Goal: Information Seeking & Learning: Check status

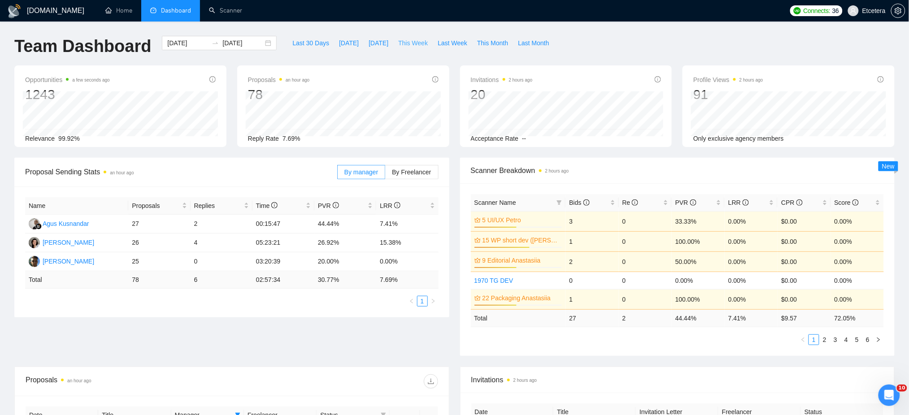
click at [398, 41] on span "This Week" at bounding box center [413, 43] width 30 height 10
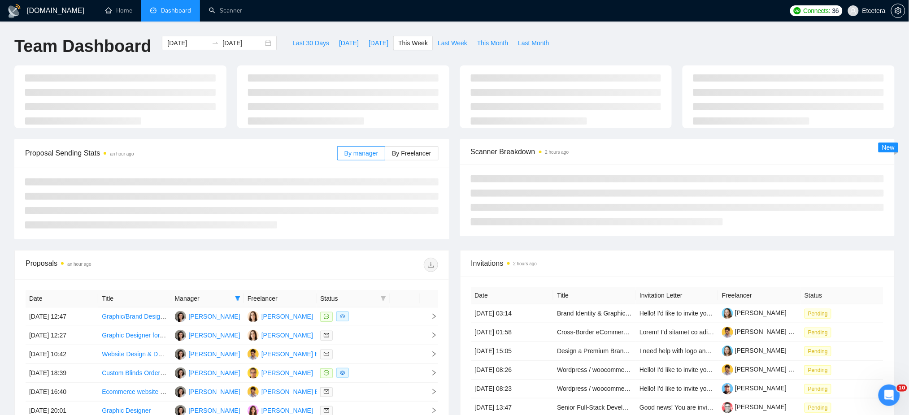
type input "[DATE]"
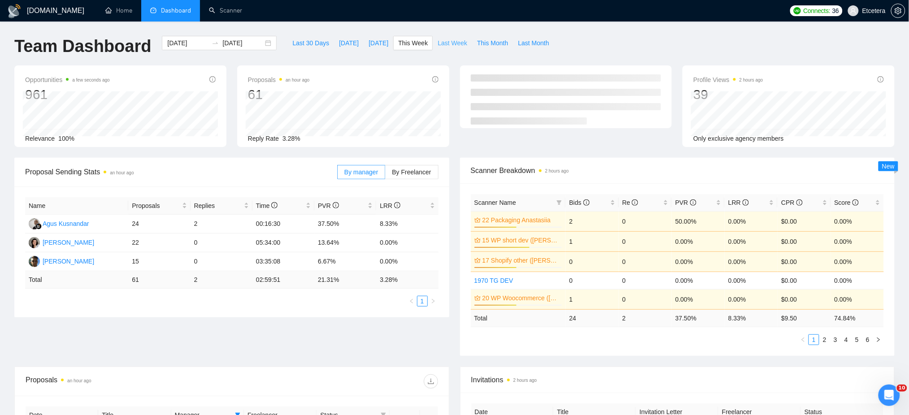
click at [443, 46] on span "Last Week" at bounding box center [453, 43] width 30 height 10
type input "[DATE]"
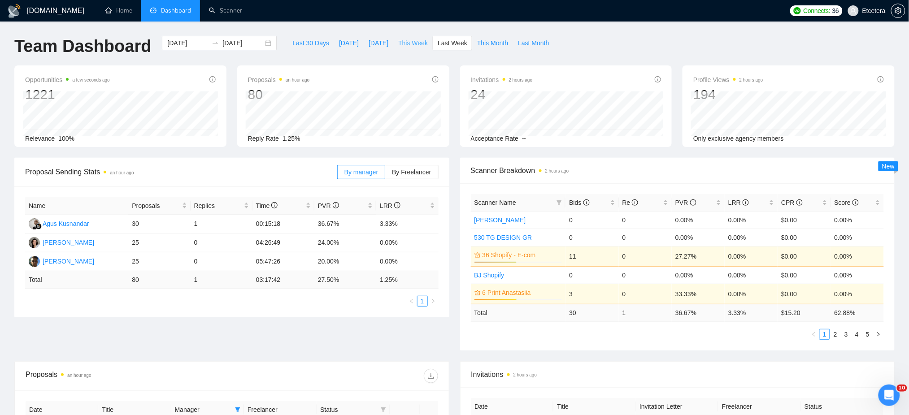
click at [402, 42] on span "This Week" at bounding box center [413, 43] width 30 height 10
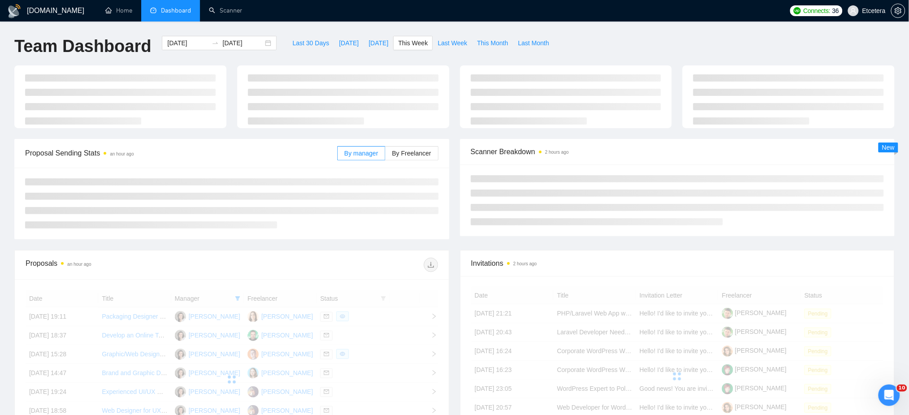
type input "[DATE]"
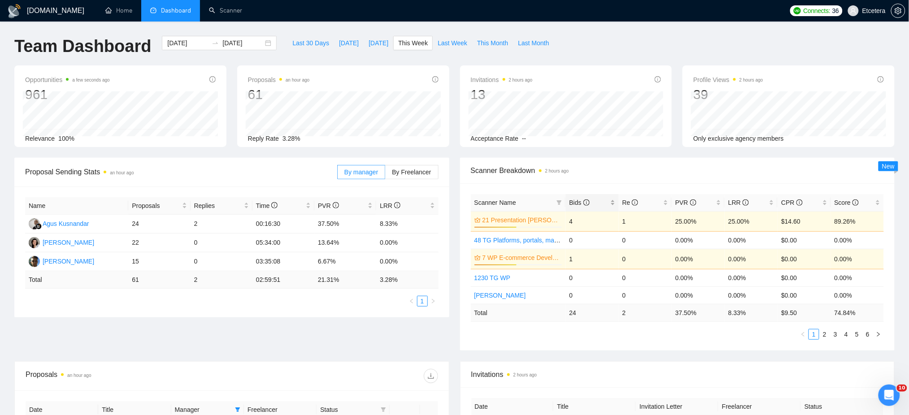
click at [610, 202] on div "Bids" at bounding box center [592, 203] width 46 height 10
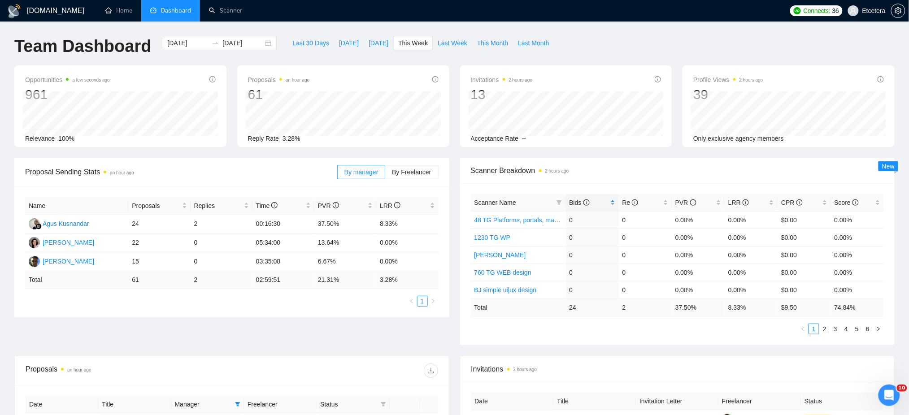
click at [610, 202] on div "Bids" at bounding box center [592, 203] width 46 height 10
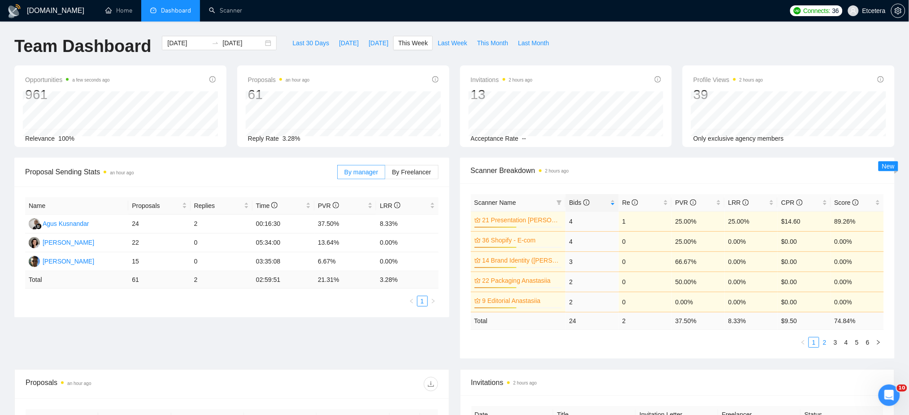
click at [823, 343] on link "2" at bounding box center [825, 343] width 10 height 10
click at [810, 342] on link "1" at bounding box center [814, 343] width 10 height 10
click at [823, 343] on link "2" at bounding box center [825, 343] width 10 height 10
click at [834, 344] on link "3" at bounding box center [836, 343] width 10 height 10
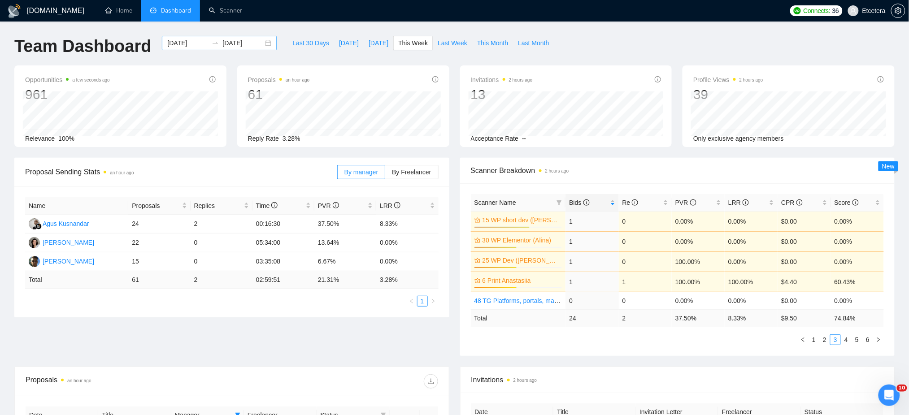
click at [264, 39] on div "[DATE] [DATE]" at bounding box center [219, 43] width 115 height 14
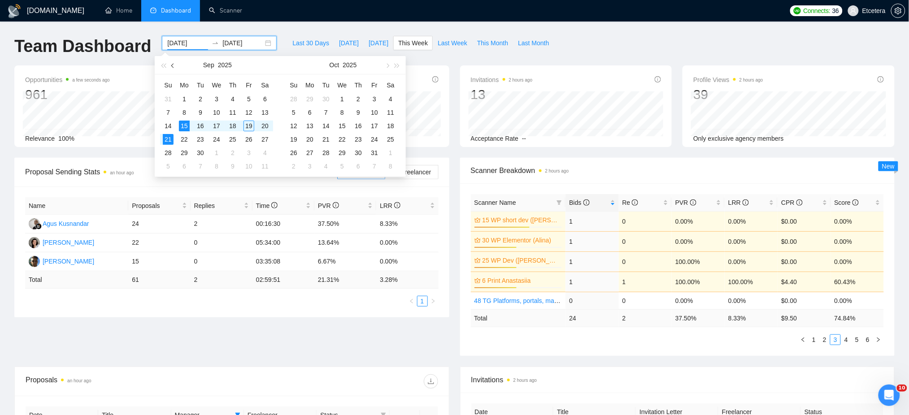
click at [172, 65] on span "button" at bounding box center [173, 65] width 4 height 4
type input "[DATE]"
click at [201, 99] on div "1" at bounding box center [200, 99] width 11 height 11
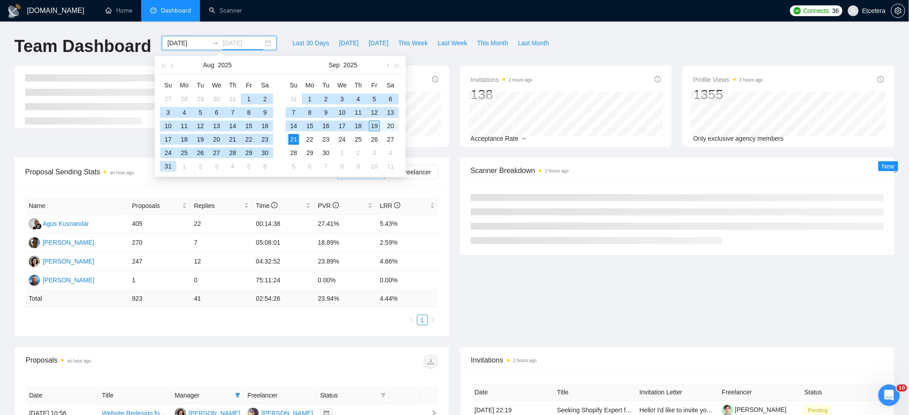
click at [374, 126] on div "19" at bounding box center [374, 126] width 11 height 11
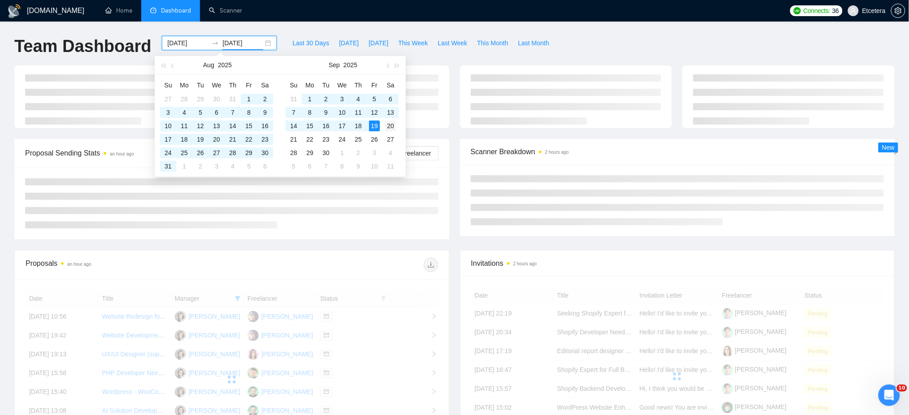
type input "[DATE]"
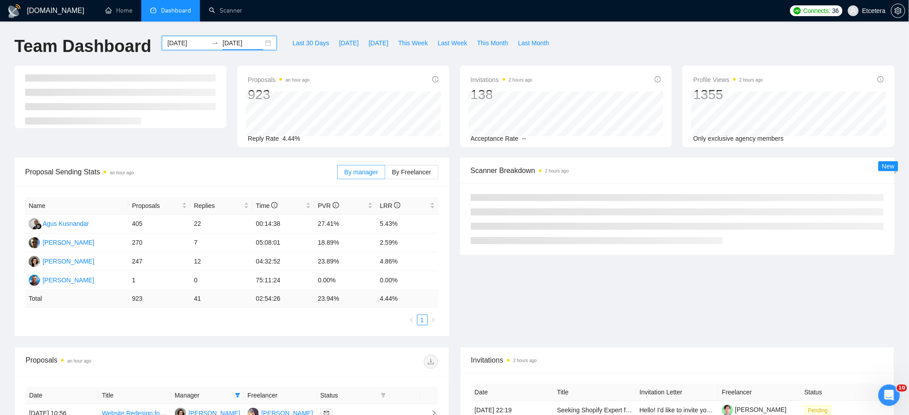
click at [261, 44] on div "[DATE] [DATE]" at bounding box center [219, 43] width 115 height 14
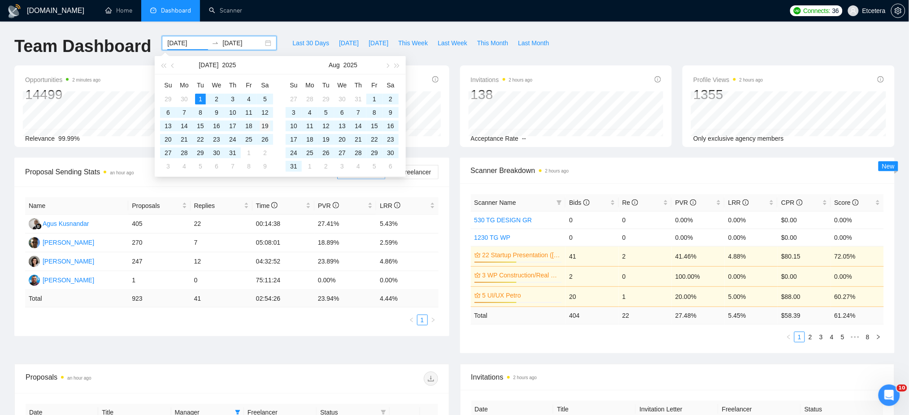
type input "[DATE]"
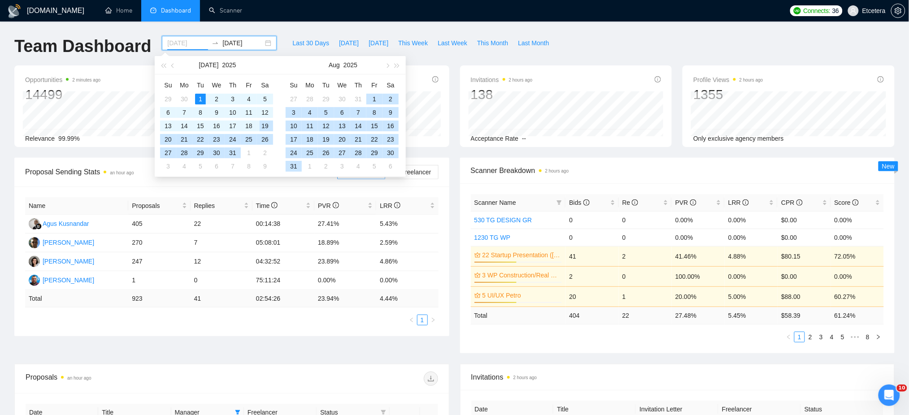
click at [261, 126] on div "19" at bounding box center [265, 126] width 11 height 11
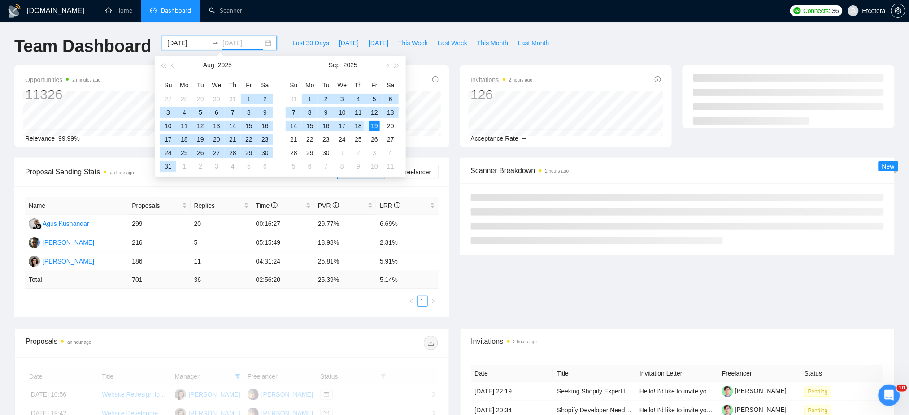
type input "[DATE]"
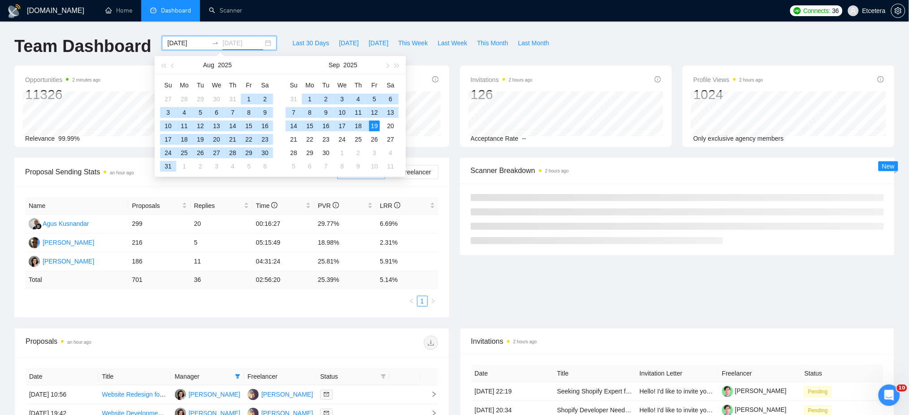
click at [372, 126] on div "19" at bounding box center [374, 126] width 11 height 11
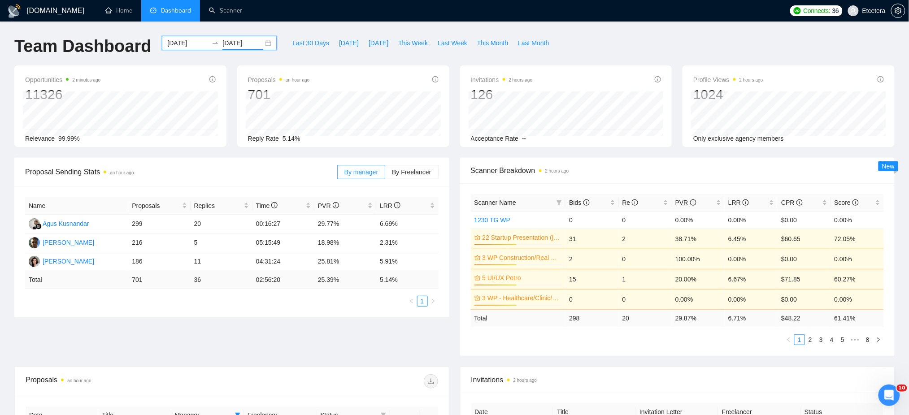
click at [602, 52] on div "Team Dashboard [DATE] [DATE] Last 30 Days [DATE] [DATE] This Week Last Week Thi…" at bounding box center [454, 51] width 891 height 30
click at [612, 201] on div "Bids" at bounding box center [592, 203] width 46 height 10
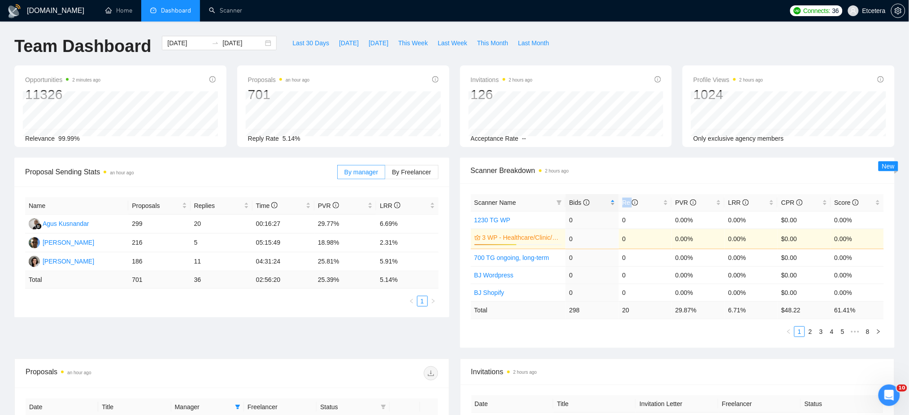
click at [612, 201] on div "Bids" at bounding box center [592, 203] width 46 height 10
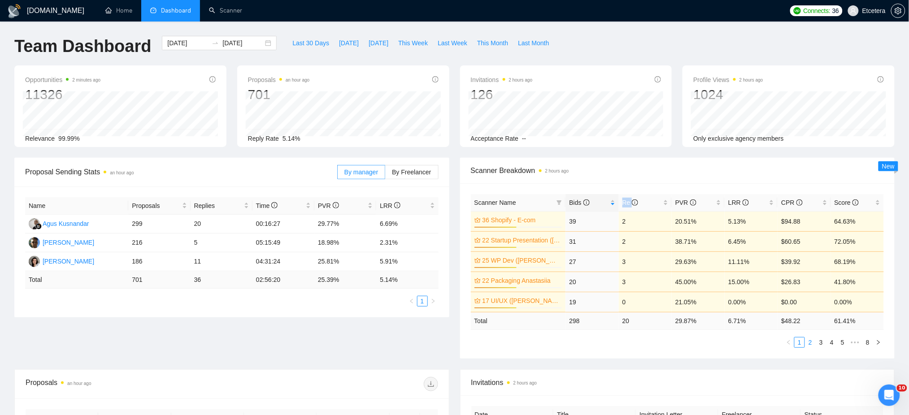
click at [814, 344] on link "2" at bounding box center [811, 343] width 10 height 10
click at [614, 200] on div "Bids" at bounding box center [592, 203] width 46 height 10
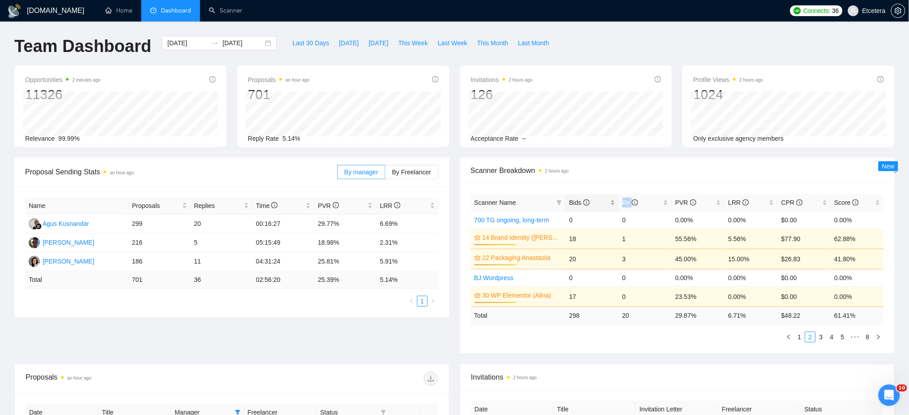
click at [614, 200] on div "Bids" at bounding box center [592, 203] width 46 height 10
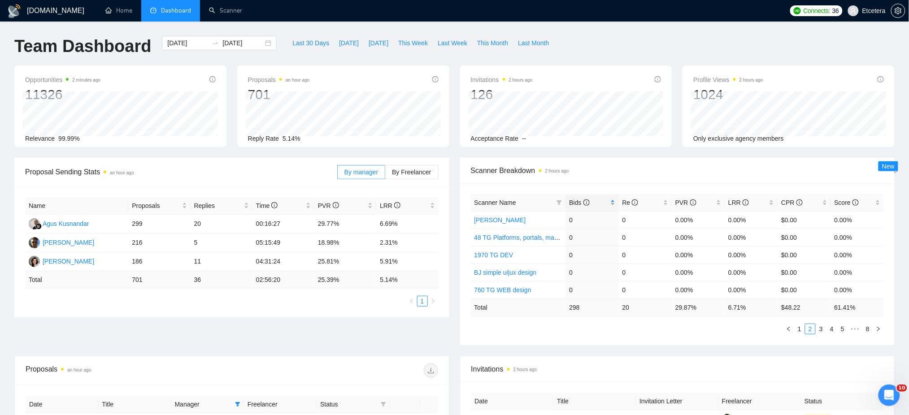
click at [613, 200] on div "Bids" at bounding box center [592, 203] width 46 height 10
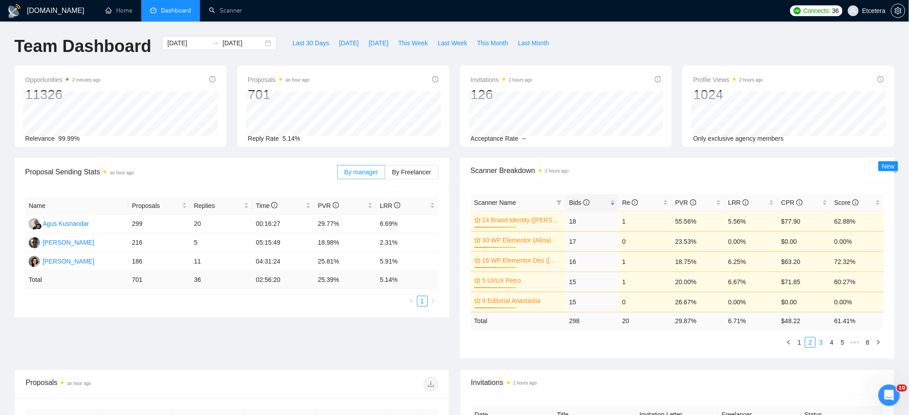
click at [822, 342] on link "3" at bounding box center [821, 343] width 10 height 10
click at [813, 341] on link "2" at bounding box center [811, 343] width 10 height 10
click at [802, 341] on link "1" at bounding box center [800, 343] width 10 height 10
click at [811, 344] on link "2" at bounding box center [811, 343] width 10 height 10
click at [819, 344] on link "3" at bounding box center [821, 343] width 10 height 10
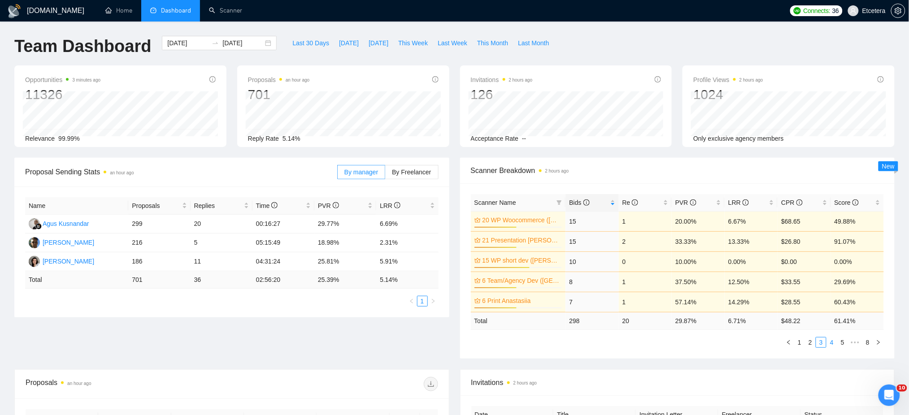
click at [830, 342] on link "4" at bounding box center [832, 343] width 10 height 10
click at [811, 343] on link "3" at bounding box center [811, 343] width 10 height 10
click at [801, 344] on link "1" at bounding box center [800, 343] width 10 height 10
click at [812, 346] on link "2" at bounding box center [811, 343] width 10 height 10
click at [801, 342] on link "1" at bounding box center [800, 343] width 10 height 10
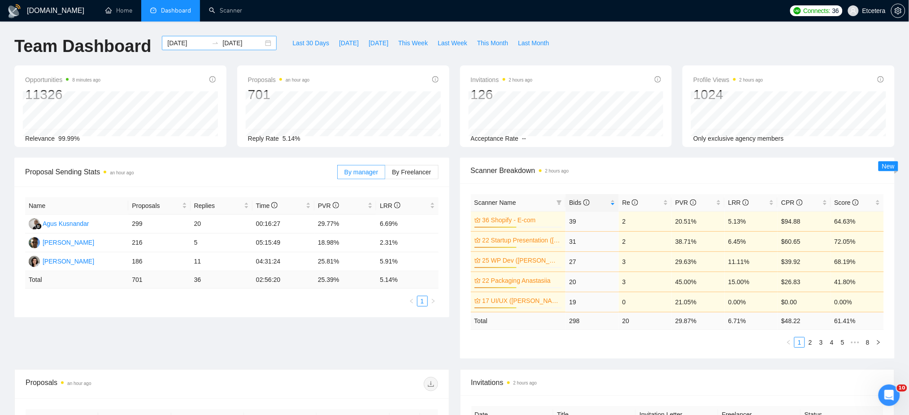
click at [261, 45] on div "[DATE] [DATE]" at bounding box center [219, 43] width 115 height 14
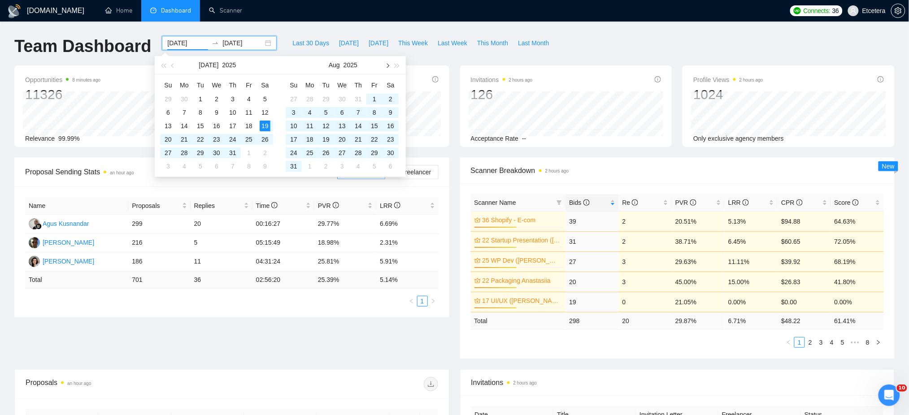
click at [388, 65] on span "button" at bounding box center [387, 65] width 4 height 4
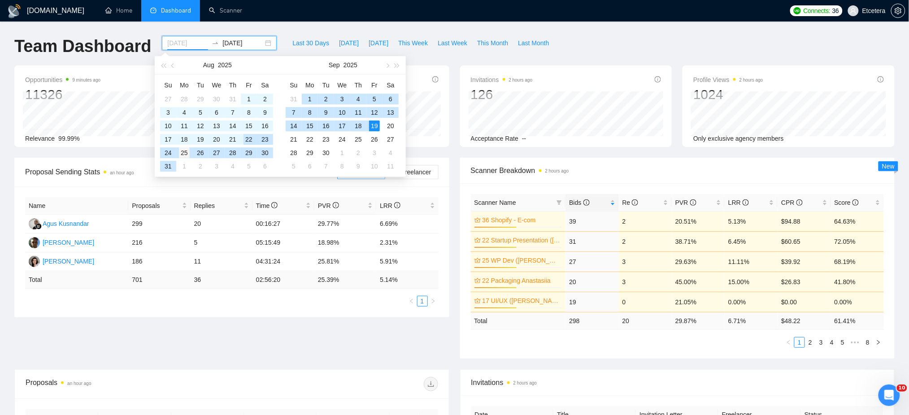
type input "[DATE]"
drag, startPoint x: 183, startPoint y: 154, endPoint x: 174, endPoint y: 165, distance: 14.0
click at [183, 154] on div "25" at bounding box center [184, 153] width 11 height 11
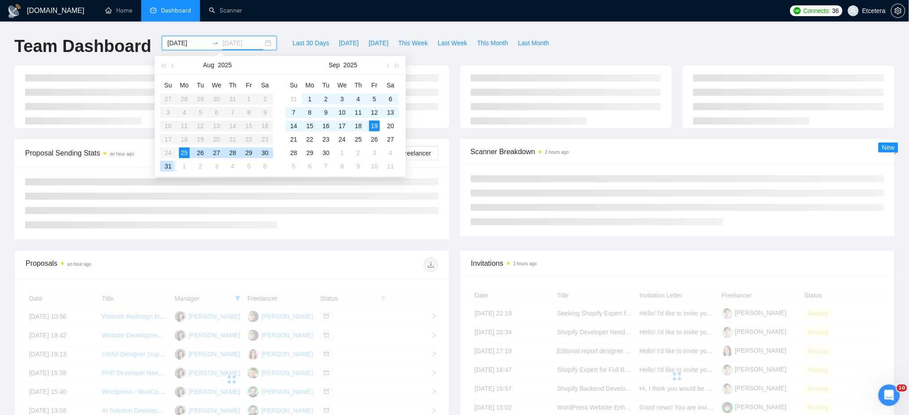
click at [170, 165] on div "31" at bounding box center [168, 166] width 11 height 11
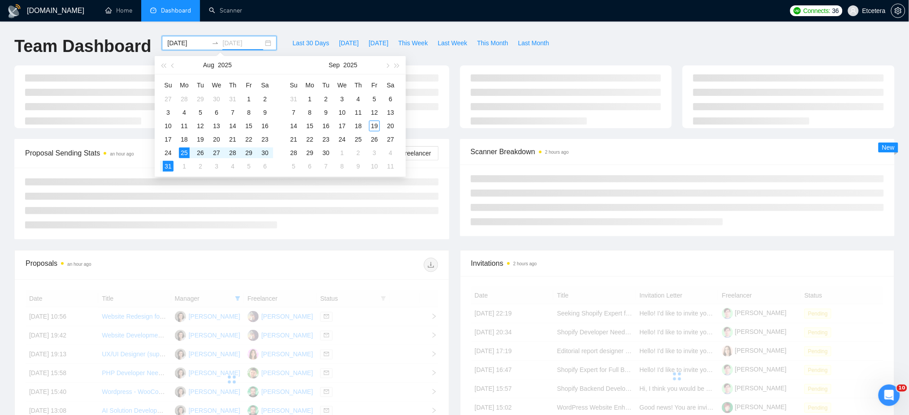
type input "[DATE]"
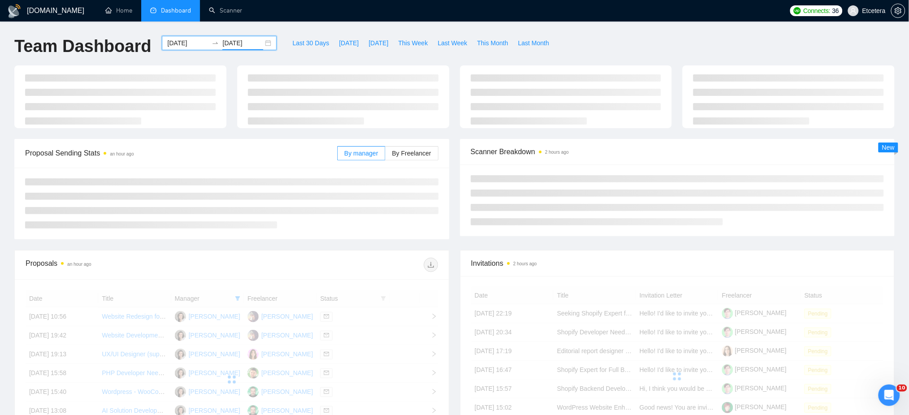
click at [545, 48] on div "Last 30 Days [DATE] [DATE] This Week Last Week This Month Last Month" at bounding box center [420, 51] width 277 height 30
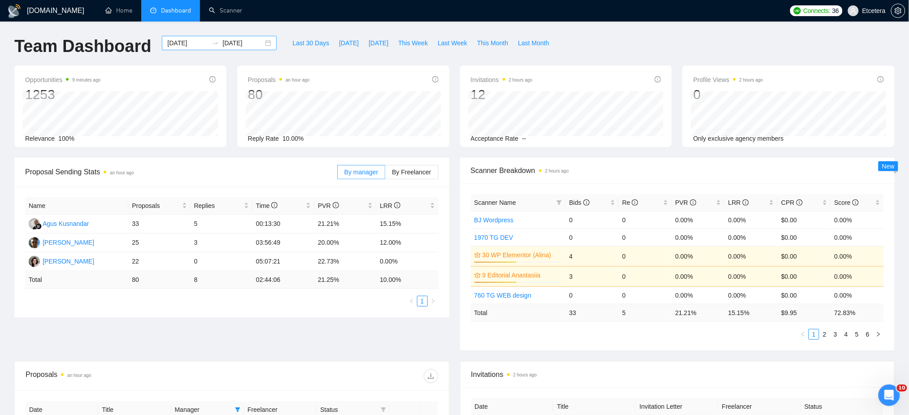
click at [262, 46] on div "[DATE] [DATE]" at bounding box center [219, 43] width 115 height 14
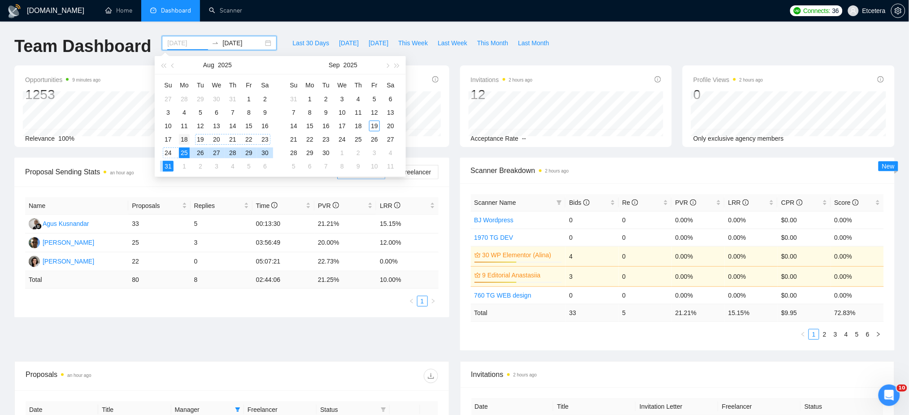
type input "[DATE]"
click at [185, 140] on div "18" at bounding box center [184, 139] width 11 height 11
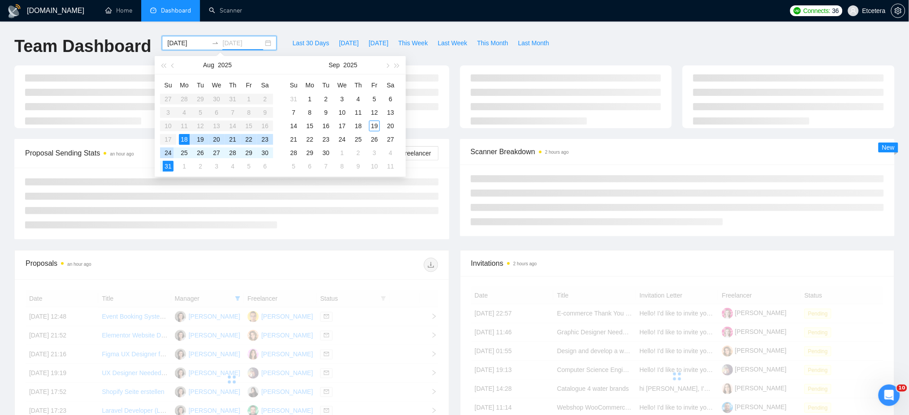
click at [169, 151] on div "24" at bounding box center [168, 153] width 11 height 11
type input "[DATE]"
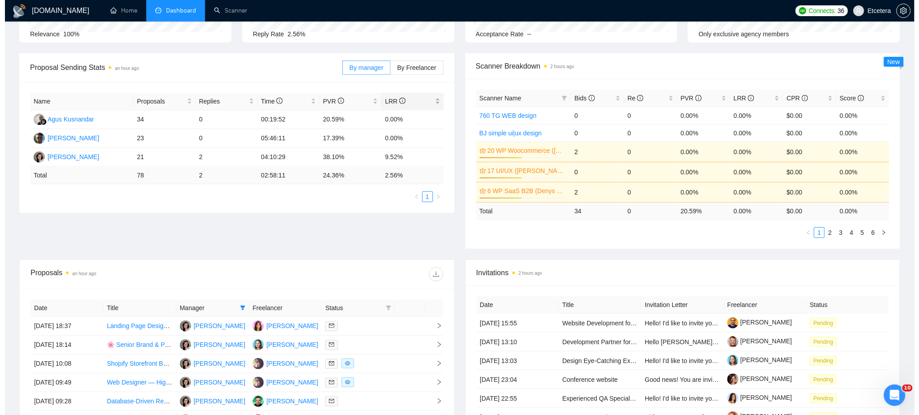
scroll to position [299, 0]
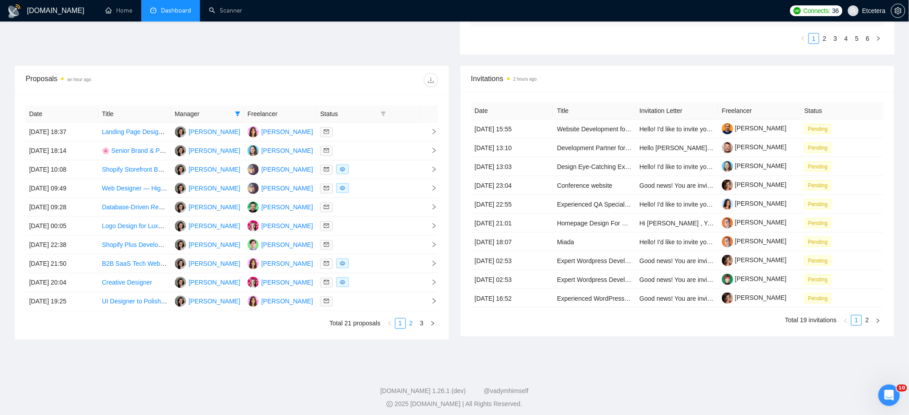
click at [409, 326] on link "2" at bounding box center [411, 324] width 10 height 10
click at [388, 169] on td at bounding box center [353, 170] width 73 height 19
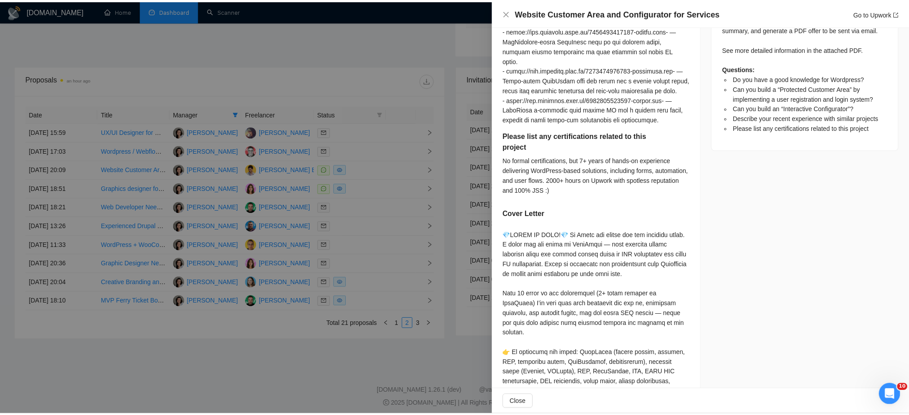
scroll to position [538, 0]
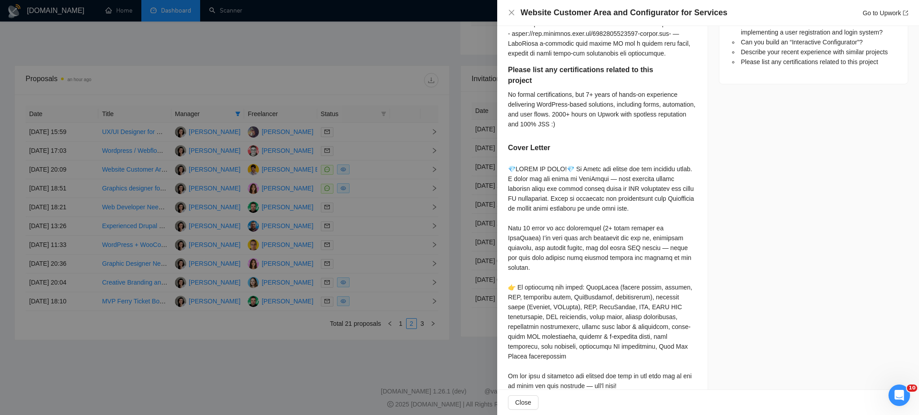
click at [366, 190] on div at bounding box center [459, 207] width 919 height 415
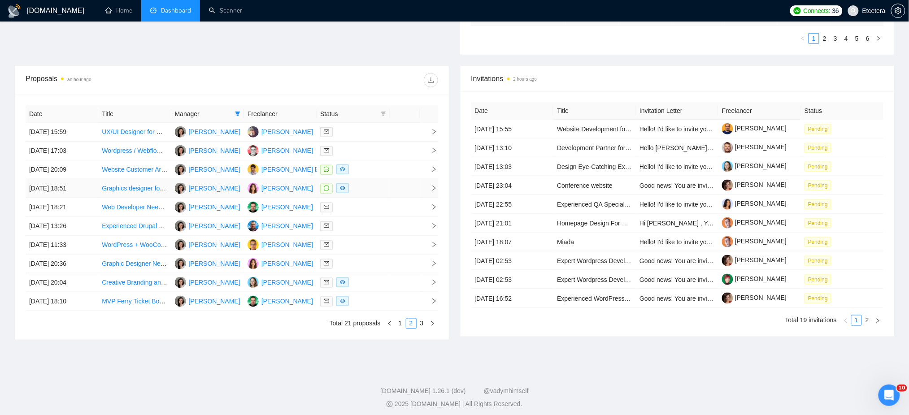
click at [366, 190] on div at bounding box center [352, 188] width 65 height 10
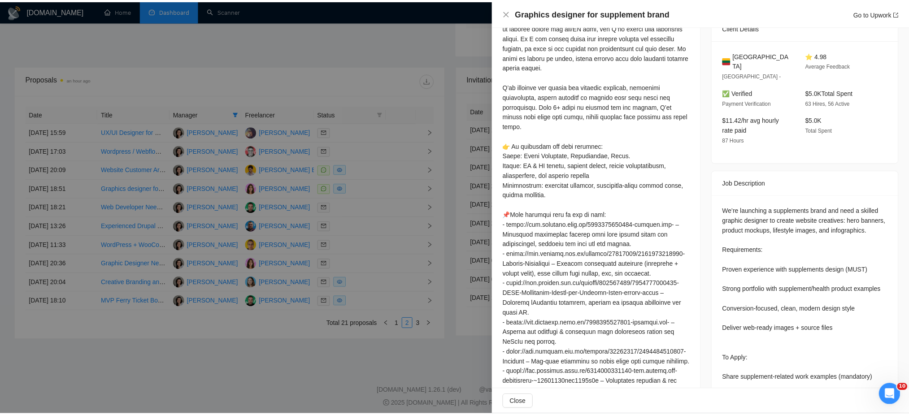
scroll to position [0, 0]
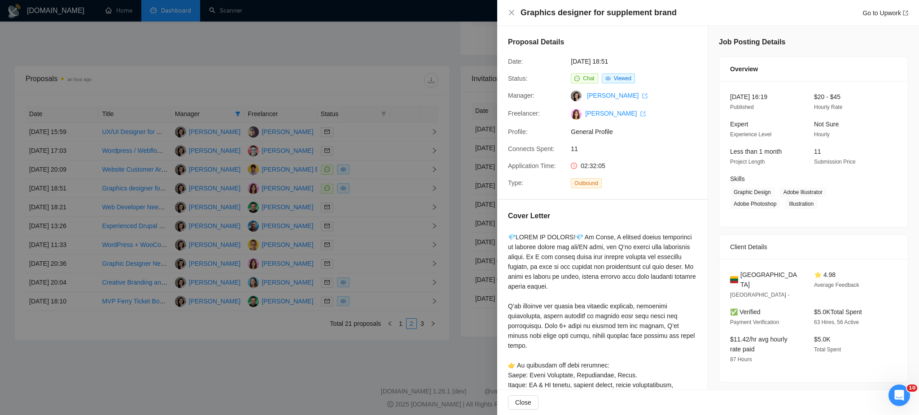
click at [407, 44] on div at bounding box center [459, 207] width 919 height 415
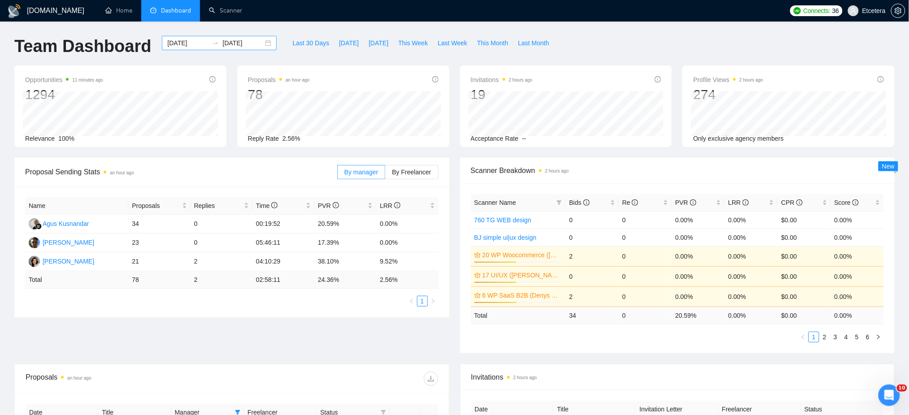
click at [265, 41] on div "[DATE] [DATE]" at bounding box center [219, 43] width 115 height 14
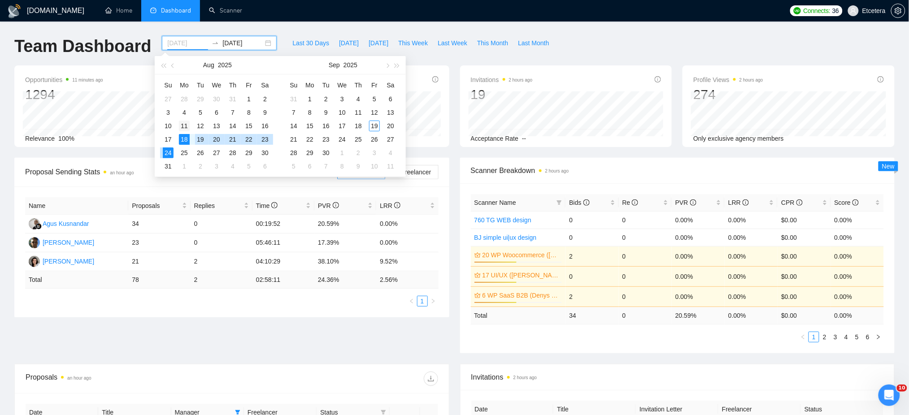
type input "[DATE]"
click at [183, 126] on div "11" at bounding box center [184, 126] width 11 height 11
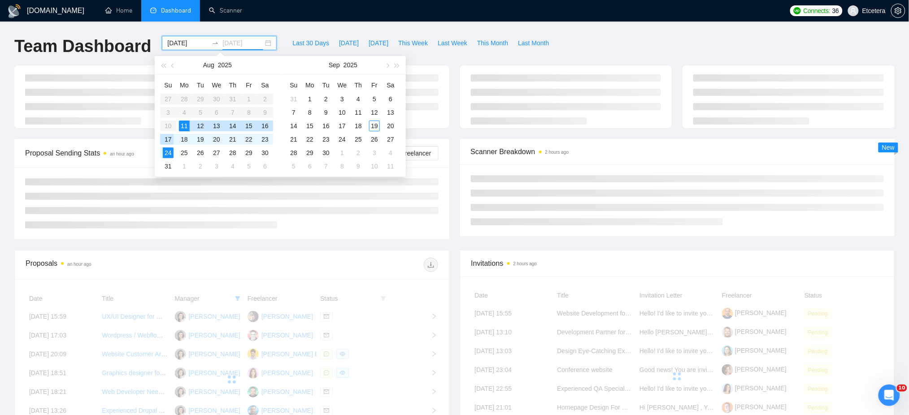
click at [168, 137] on div "17" at bounding box center [168, 139] width 11 height 11
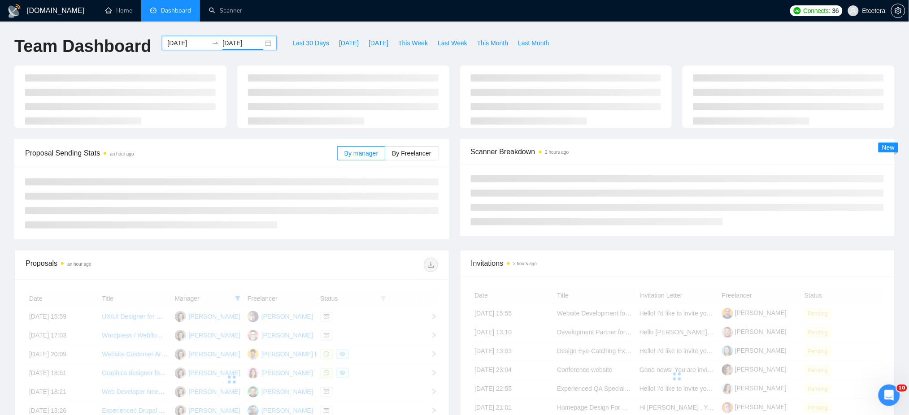
type input "[DATE]"
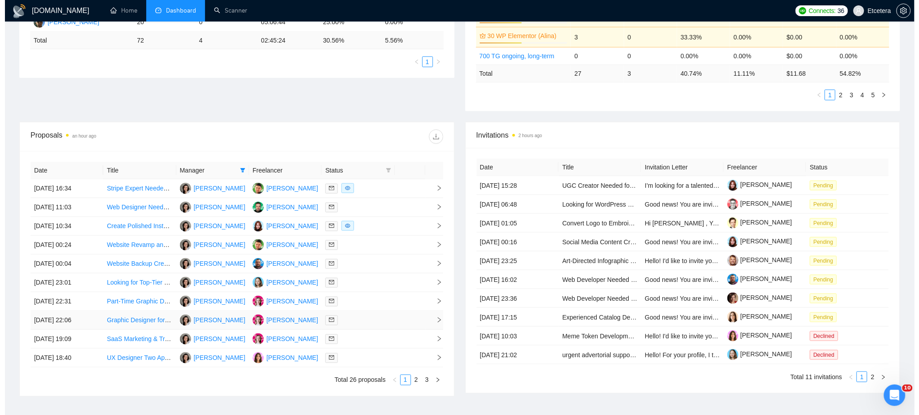
scroll to position [299, 0]
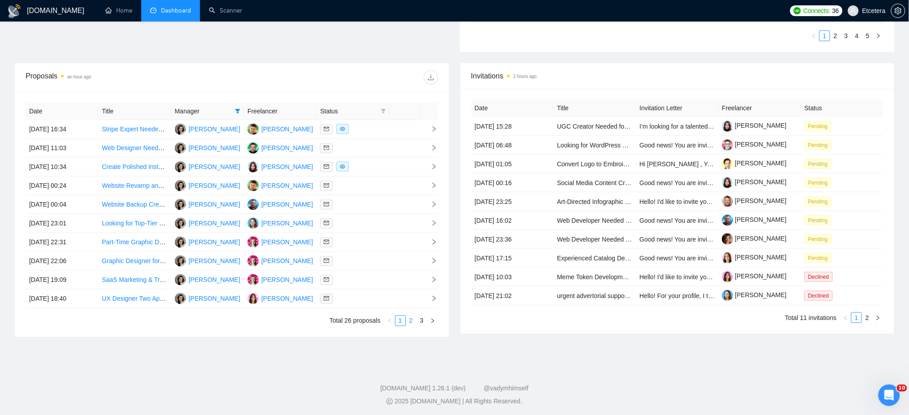
click at [414, 323] on link "2" at bounding box center [411, 321] width 10 height 10
click at [375, 280] on div at bounding box center [352, 280] width 65 height 10
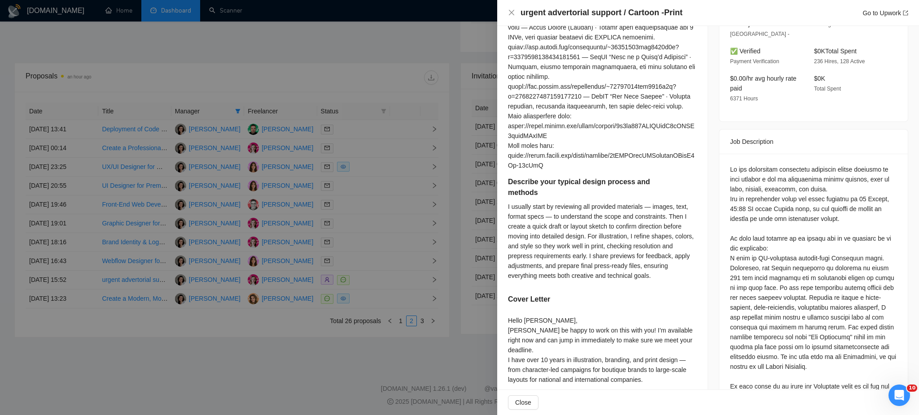
scroll to position [287, 0]
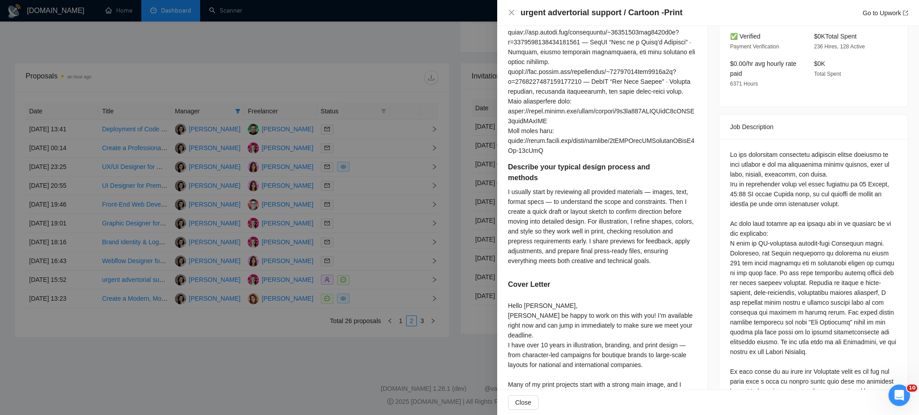
click at [375, 302] on div at bounding box center [459, 207] width 919 height 415
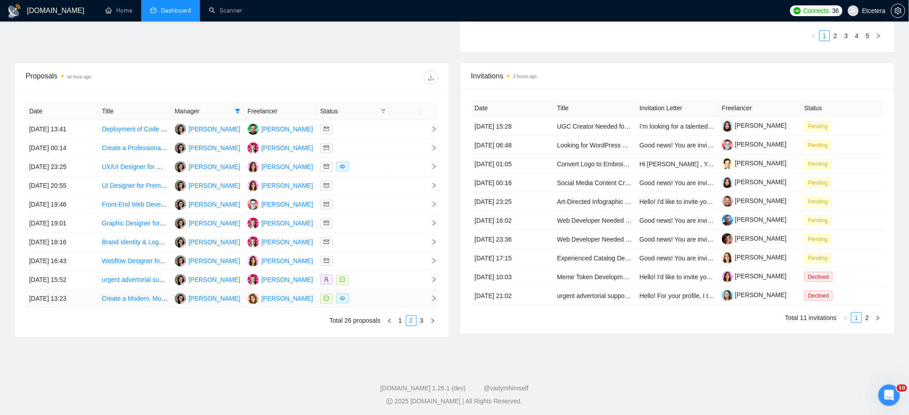
click at [375, 302] on div at bounding box center [352, 299] width 65 height 10
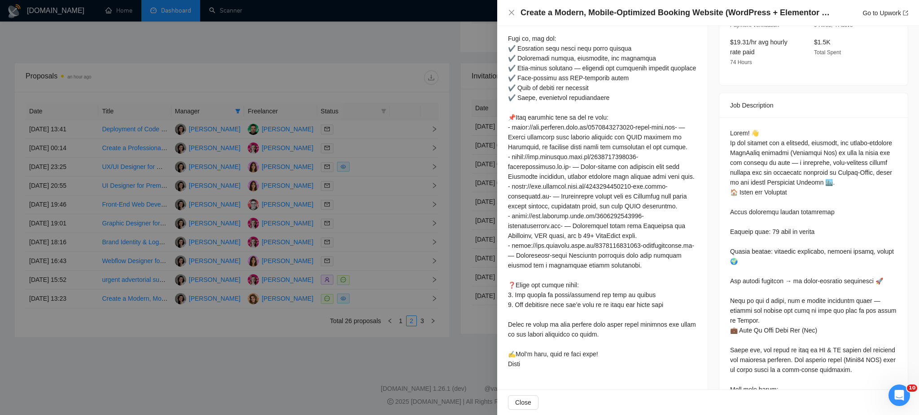
scroll to position [108, 0]
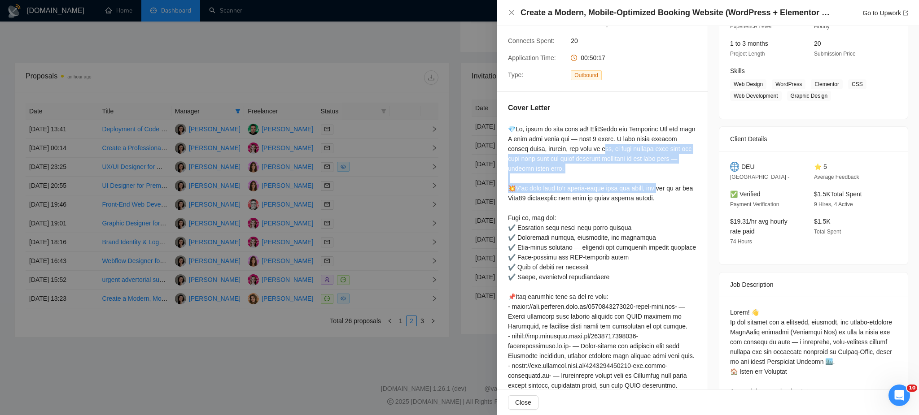
drag, startPoint x: 634, startPoint y: 139, endPoint x: 651, endPoint y: 166, distance: 31.9
click at [651, 166] on div at bounding box center [602, 336] width 189 height 424
drag, startPoint x: 587, startPoint y: 129, endPoint x: 603, endPoint y: 170, distance: 44.6
click at [603, 170] on div at bounding box center [602, 336] width 189 height 424
copy div "𝗼𝗿𝗱𝗣𝗿𝗲𝘀𝘀 𝗮𝗻𝗱 𝗘𝗹𝗲𝗺𝗲𝗻𝘁𝗼𝗿 𝗣𝗿𝗼 𝗮𝗿𝗲 𝘄𝗵𝗮𝘁 𝗜 𝘄𝗼𝗿𝗸 𝘄𝗶𝘁𝗵 𝗲𝘃𝗲𝗿𝘆 𝗱𝗮𝘆 — 𝗼𝘃𝗲𝗿 4 𝘆𝗲𝗮𝗿𝘀. I car…"
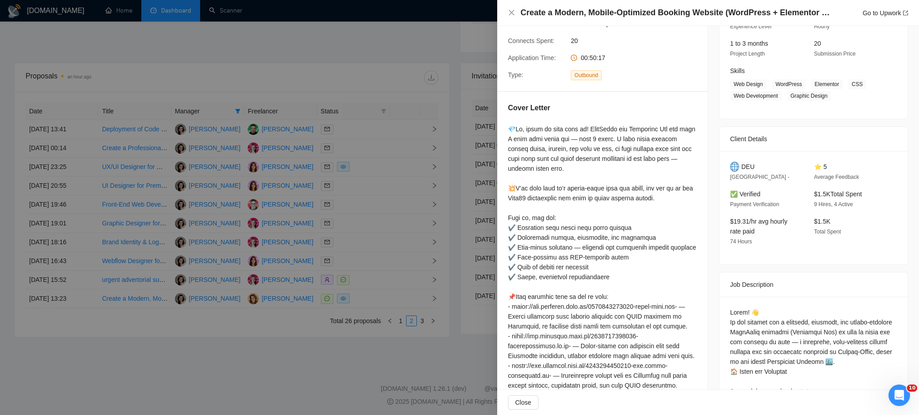
click at [344, 76] on div at bounding box center [459, 207] width 919 height 415
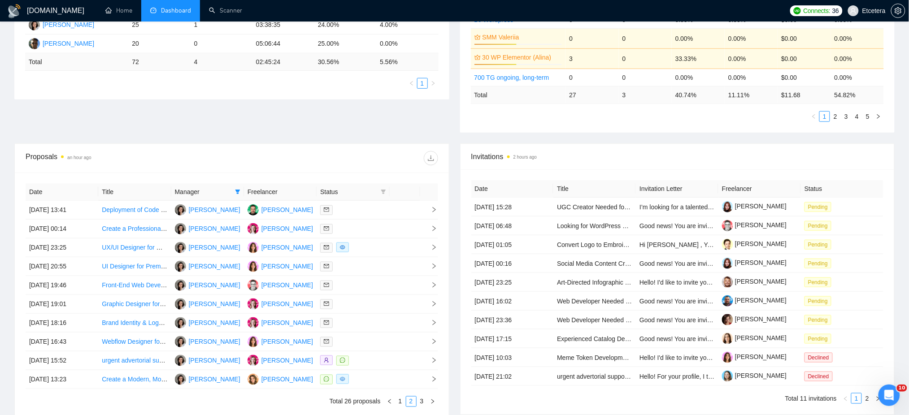
scroll to position [0, 0]
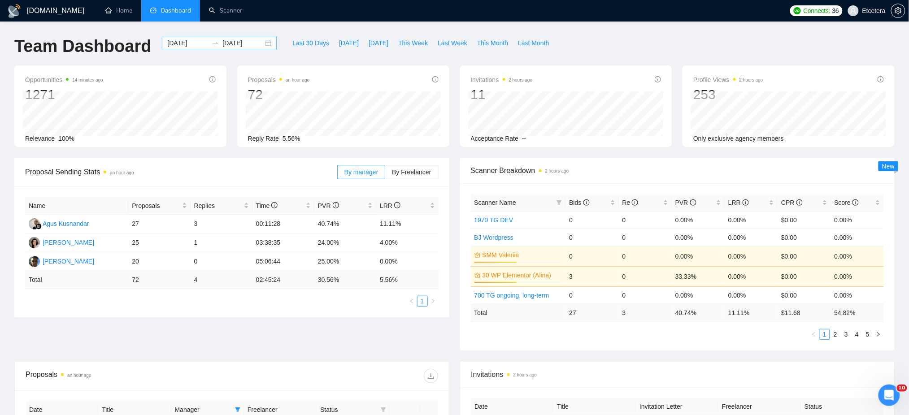
click at [263, 44] on div "[DATE] [DATE]" at bounding box center [219, 43] width 115 height 14
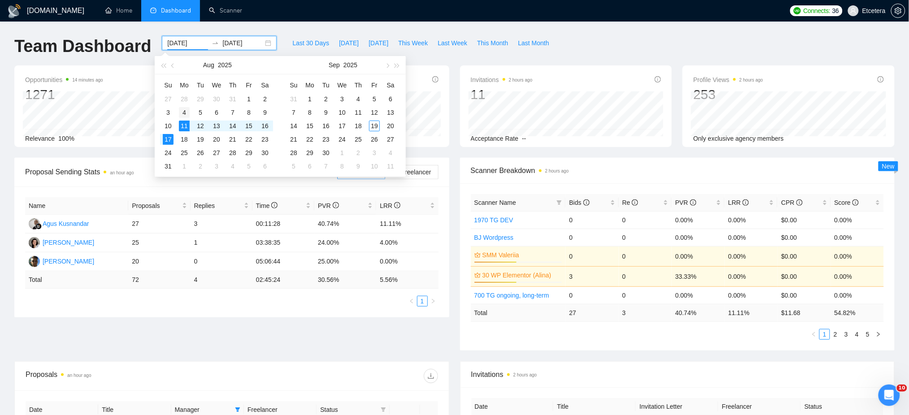
type input "[DATE]"
click at [185, 113] on div "4" at bounding box center [184, 112] width 11 height 11
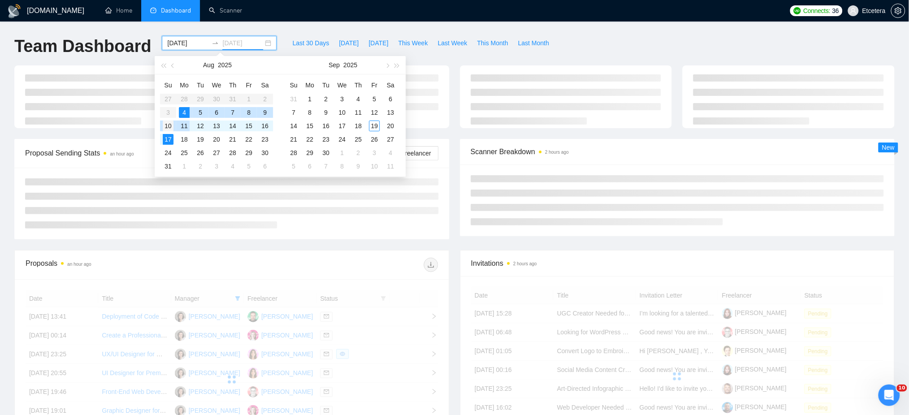
type input "[DATE]"
click at [169, 122] on div "10" at bounding box center [168, 126] width 11 height 11
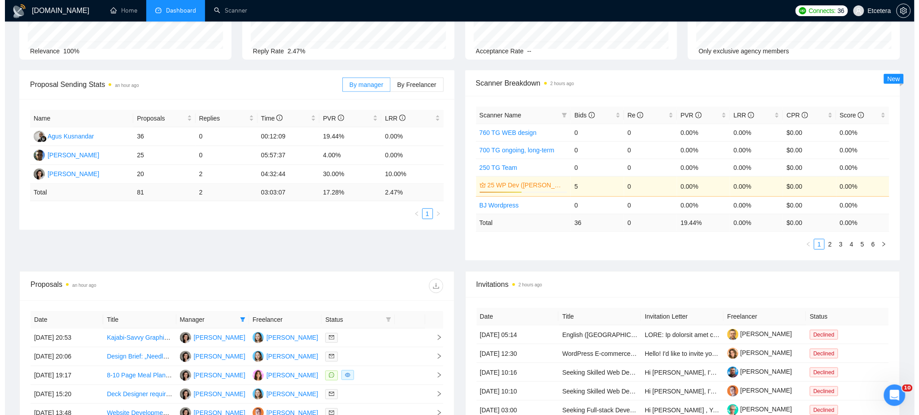
scroll to position [239, 0]
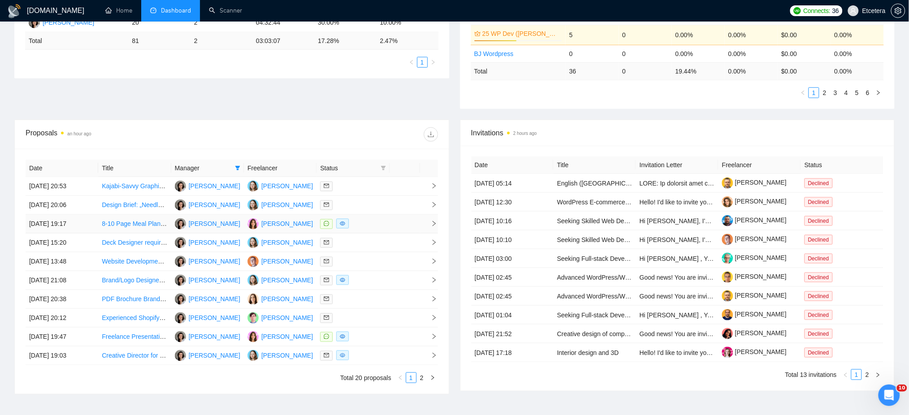
click at [370, 222] on div at bounding box center [352, 224] width 65 height 10
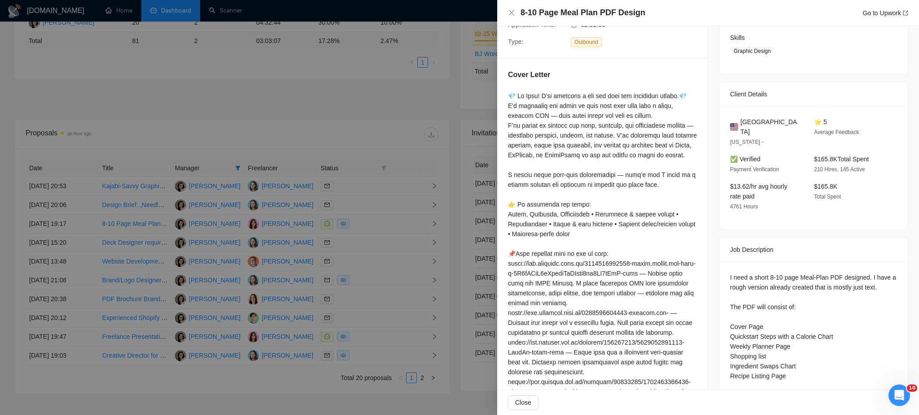
scroll to position [168, 0]
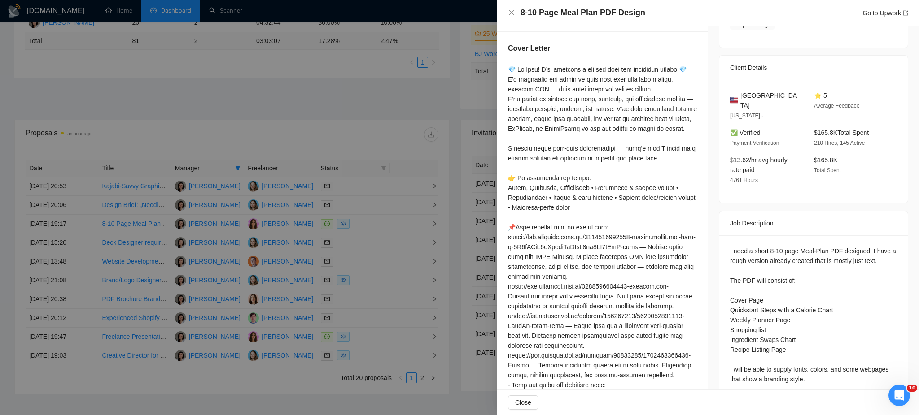
click at [370, 337] on div at bounding box center [459, 207] width 919 height 415
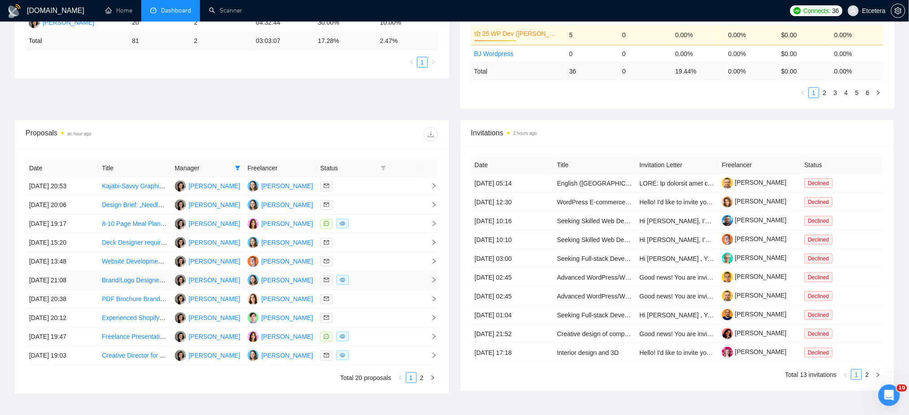
click at [364, 279] on div at bounding box center [352, 280] width 65 height 10
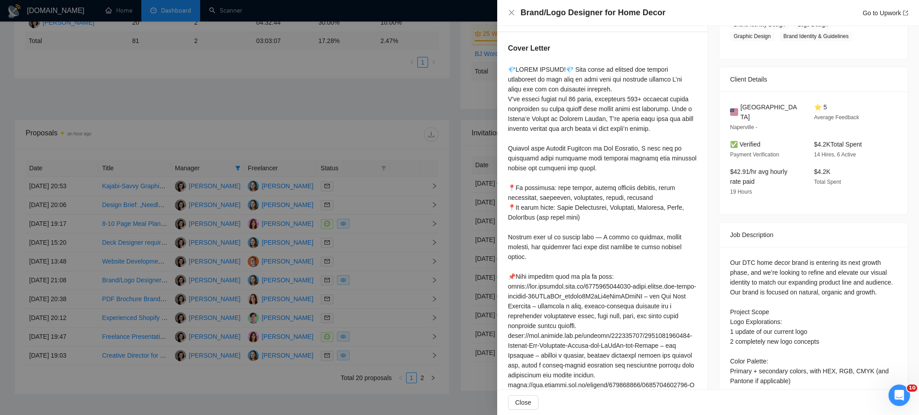
click at [363, 336] on div at bounding box center [459, 207] width 919 height 415
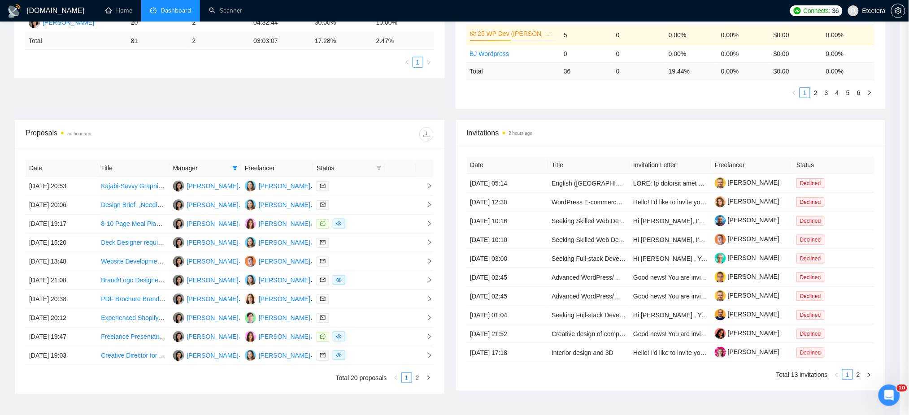
click at [363, 336] on div at bounding box center [349, 337] width 65 height 10
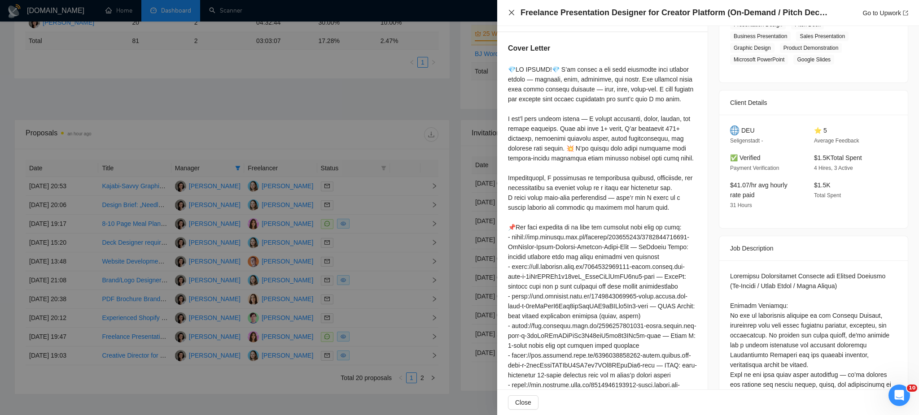
click at [511, 11] on icon "close" at bounding box center [511, 12] width 7 height 7
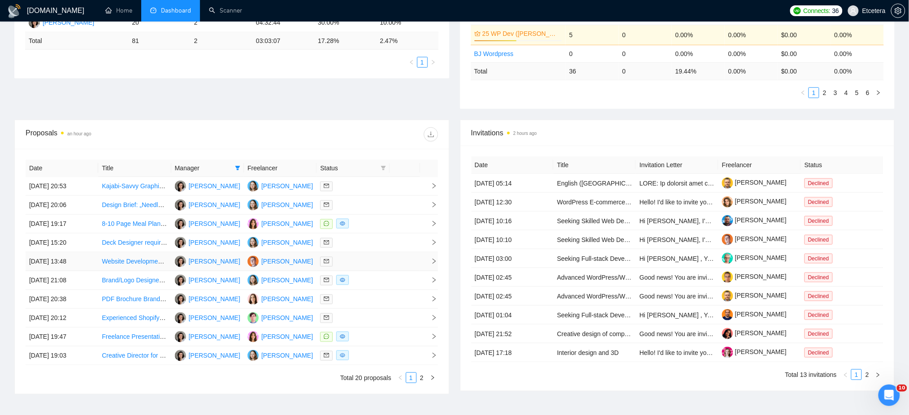
click at [380, 256] on td at bounding box center [353, 262] width 73 height 19
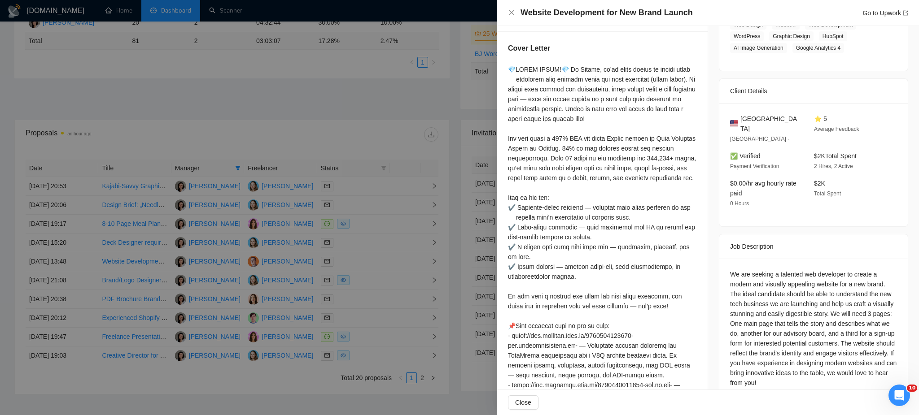
click at [360, 184] on div at bounding box center [459, 207] width 919 height 415
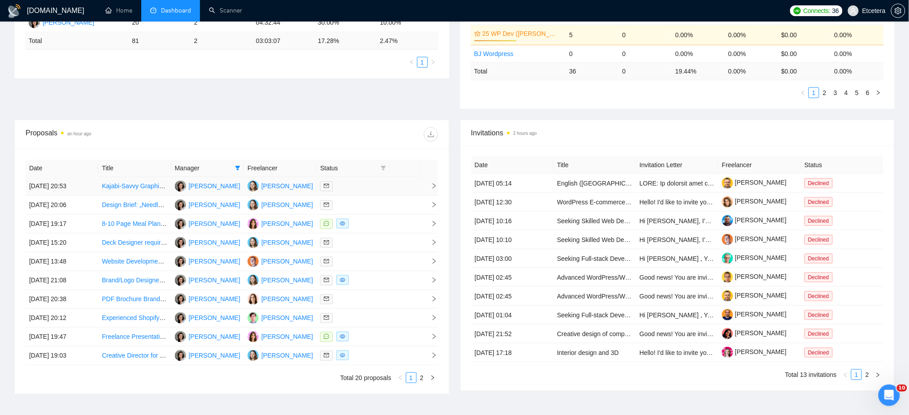
click at [360, 187] on div at bounding box center [352, 186] width 65 height 10
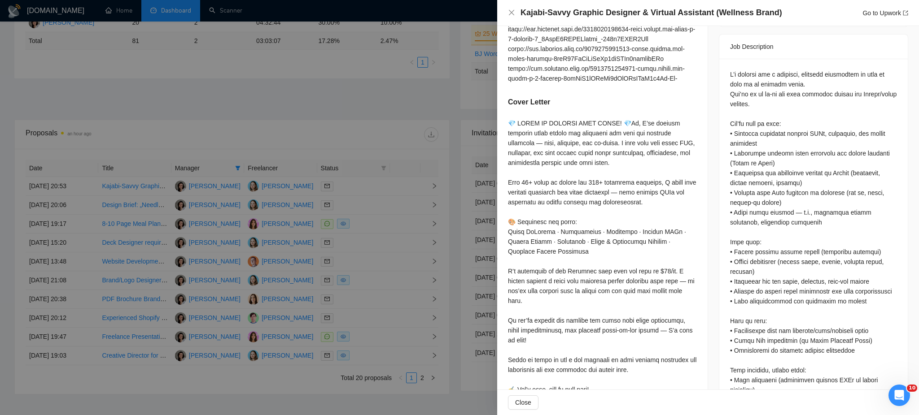
scroll to position [407, 0]
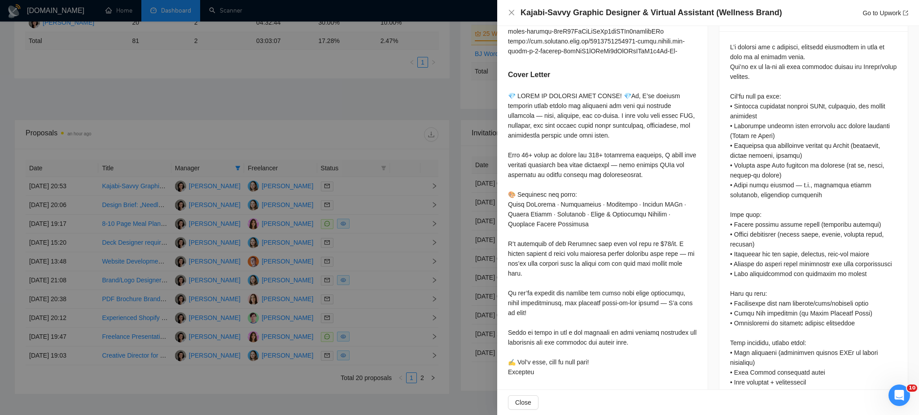
click at [357, 300] on div at bounding box center [459, 207] width 919 height 415
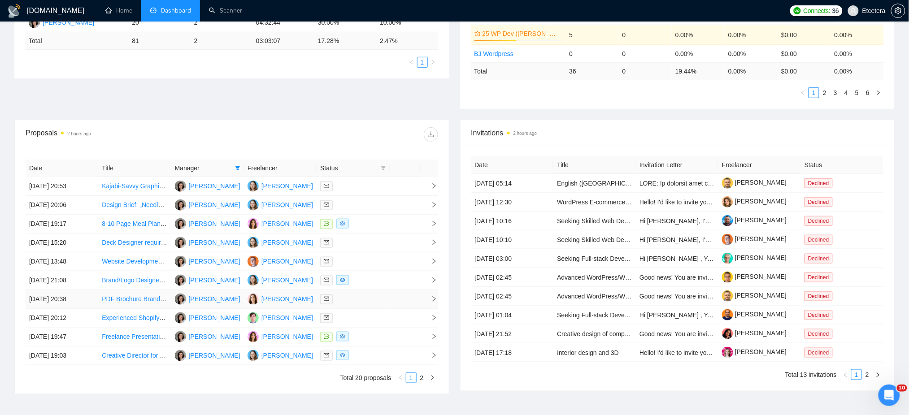
click at [359, 300] on div at bounding box center [352, 299] width 65 height 10
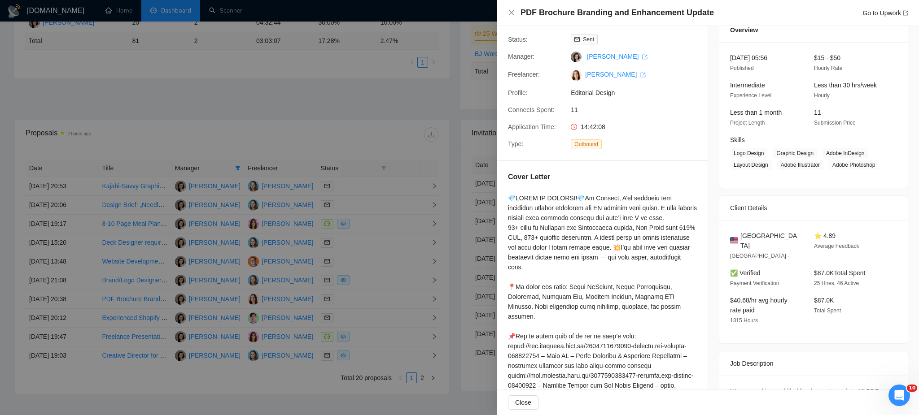
scroll to position [31, 0]
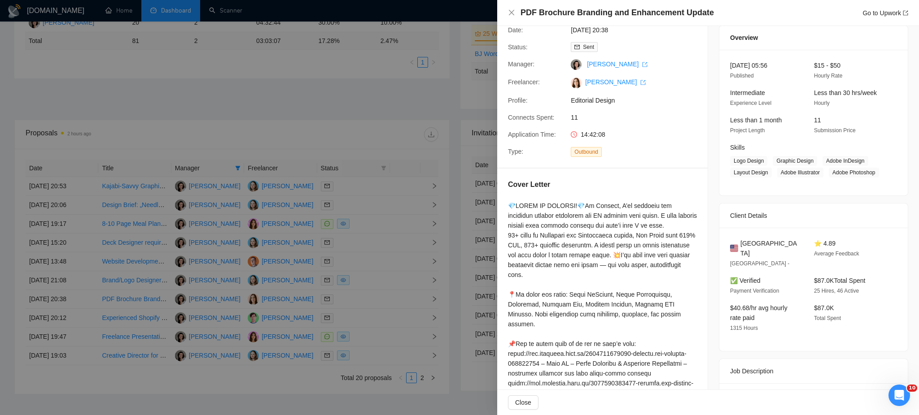
click at [370, 359] on div at bounding box center [459, 207] width 919 height 415
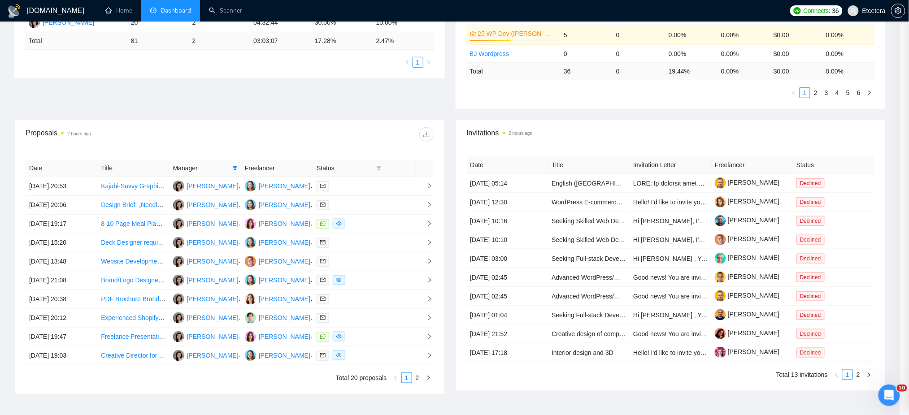
click at [370, 359] on div at bounding box center [349, 356] width 65 height 10
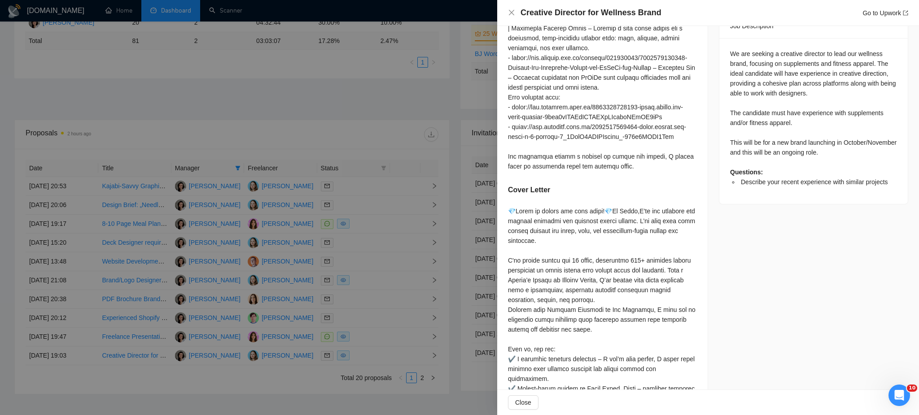
scroll to position [450, 0]
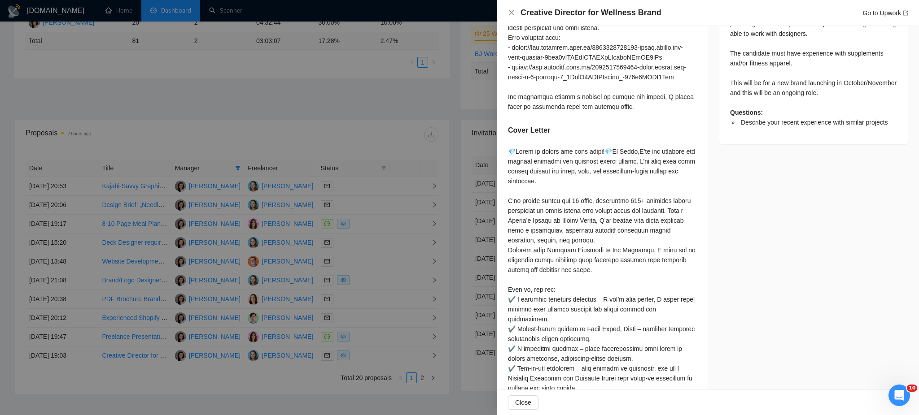
click at [422, 376] on div at bounding box center [459, 207] width 919 height 415
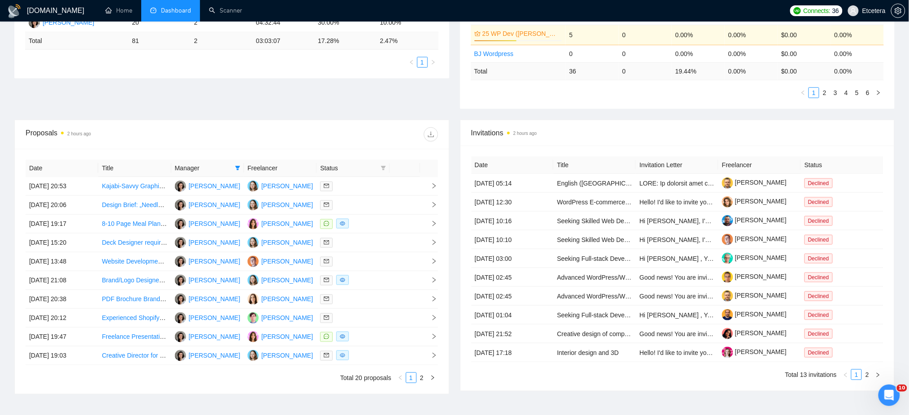
click at [421, 380] on link "2" at bounding box center [422, 378] width 10 height 10
click at [363, 187] on div at bounding box center [352, 186] width 65 height 10
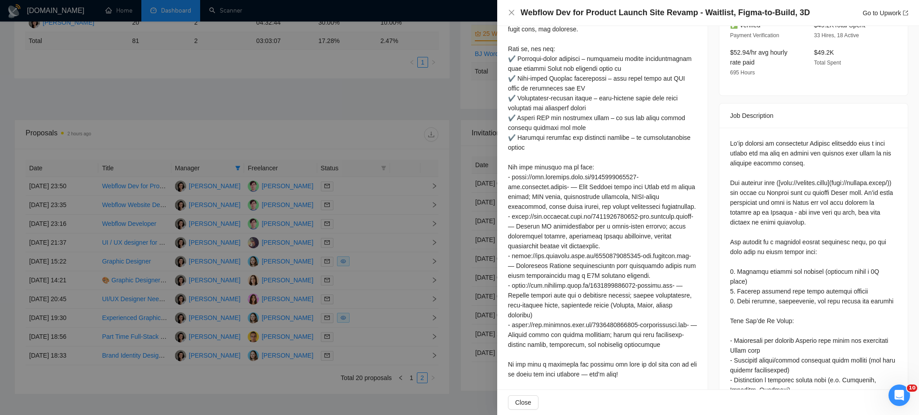
scroll to position [151, 0]
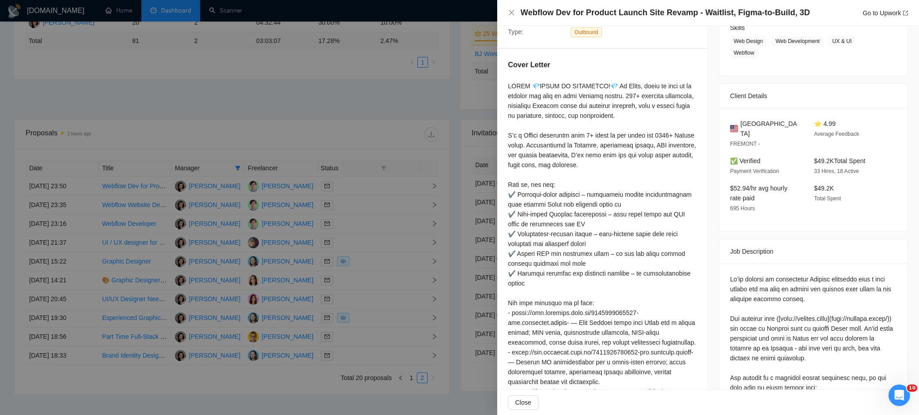
click at [374, 210] on div at bounding box center [459, 207] width 919 height 415
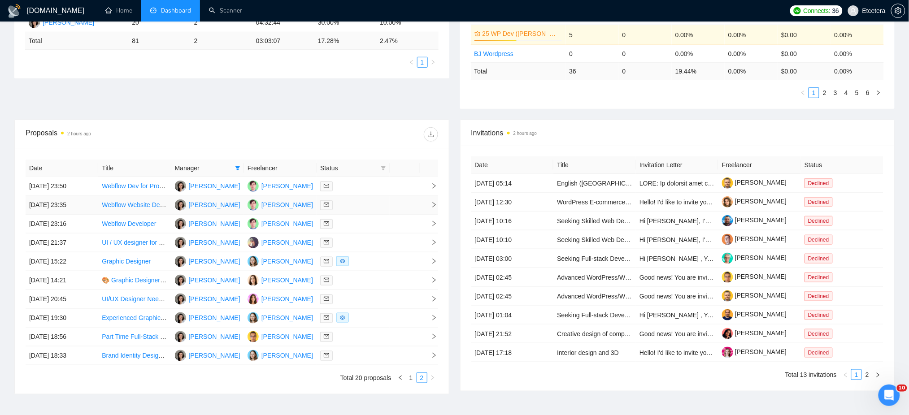
click at [372, 208] on div at bounding box center [352, 205] width 65 height 10
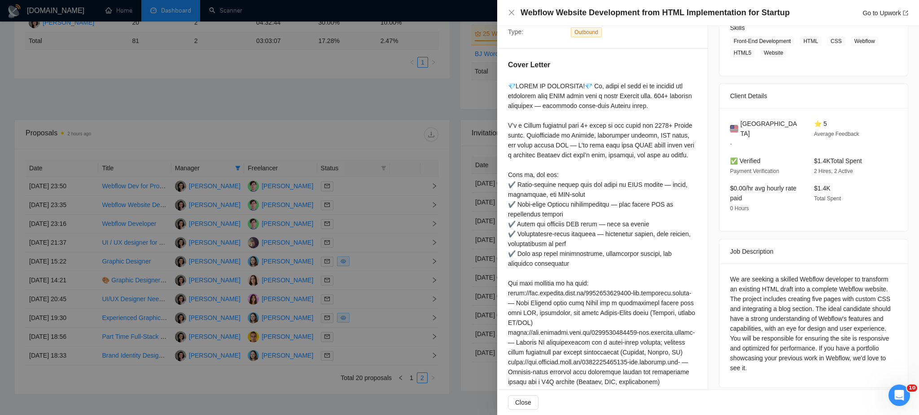
click at [349, 226] on div at bounding box center [459, 207] width 919 height 415
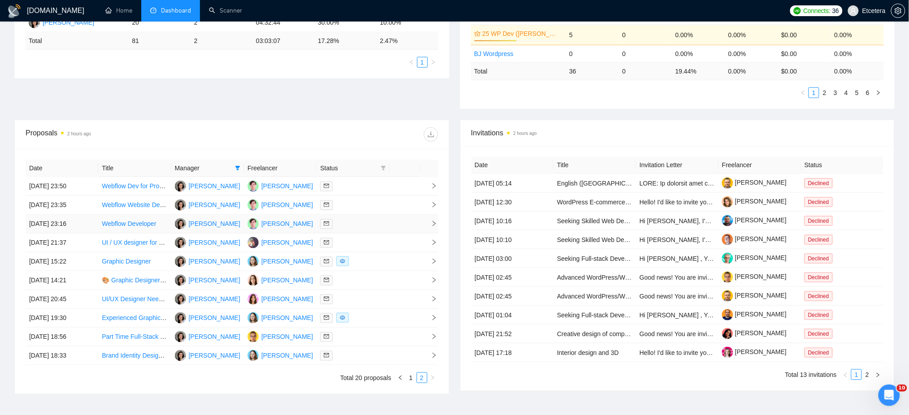
click at [349, 226] on div at bounding box center [352, 224] width 65 height 10
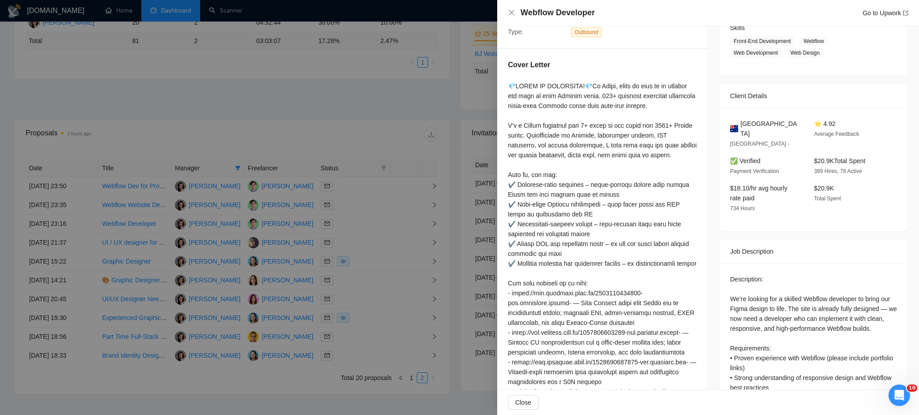
click at [360, 250] on div at bounding box center [459, 207] width 919 height 415
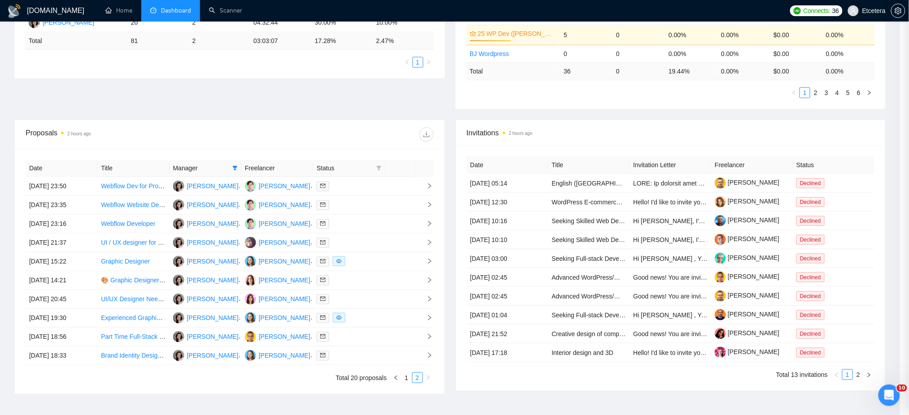
click at [357, 243] on div at bounding box center [349, 243] width 65 height 10
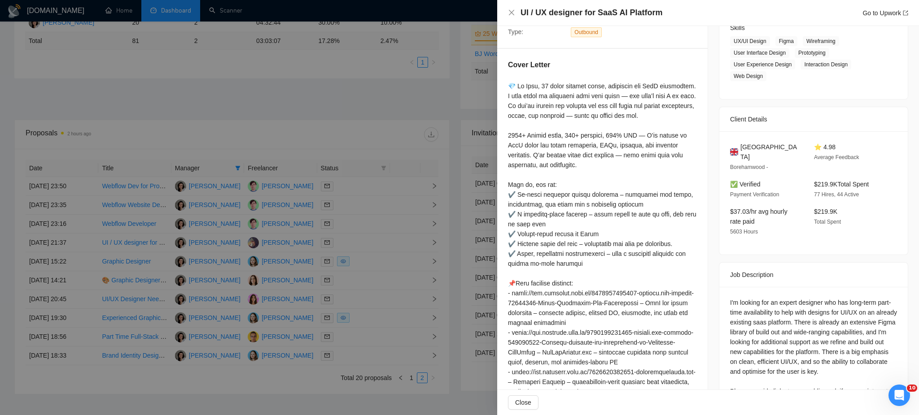
scroll to position [211, 0]
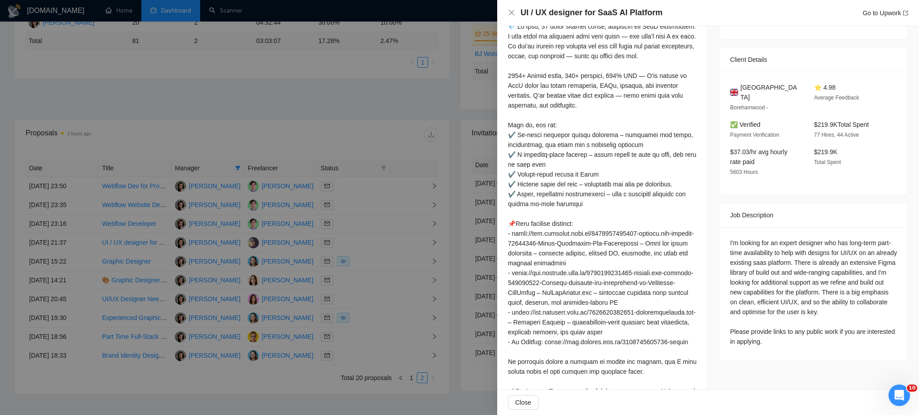
click at [361, 279] on div at bounding box center [459, 207] width 919 height 415
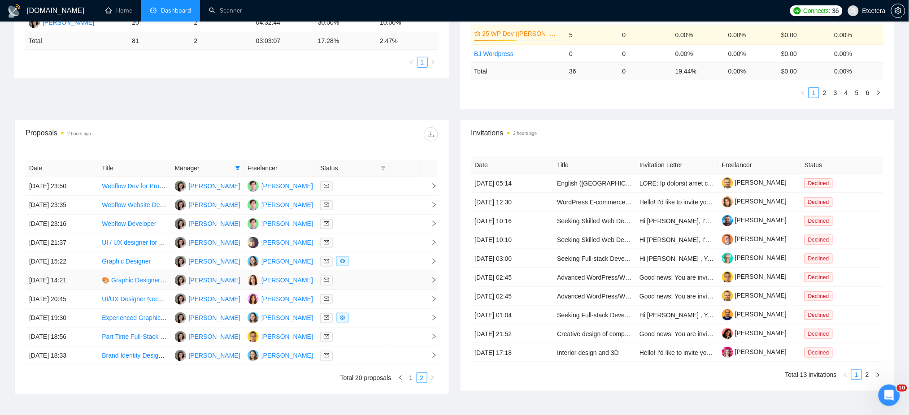
click at [361, 279] on div at bounding box center [352, 280] width 65 height 10
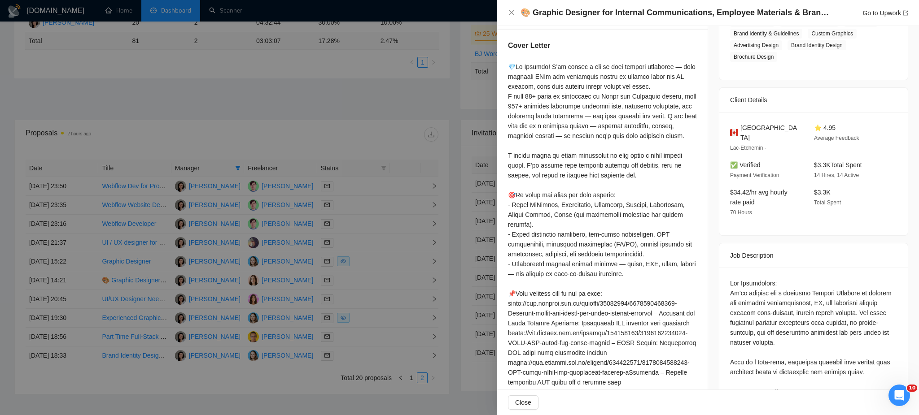
scroll to position [151, 0]
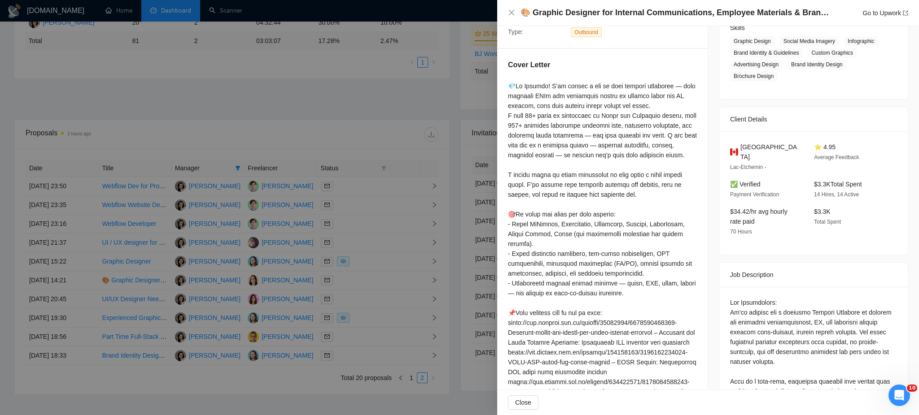
click at [369, 107] on div at bounding box center [459, 207] width 919 height 415
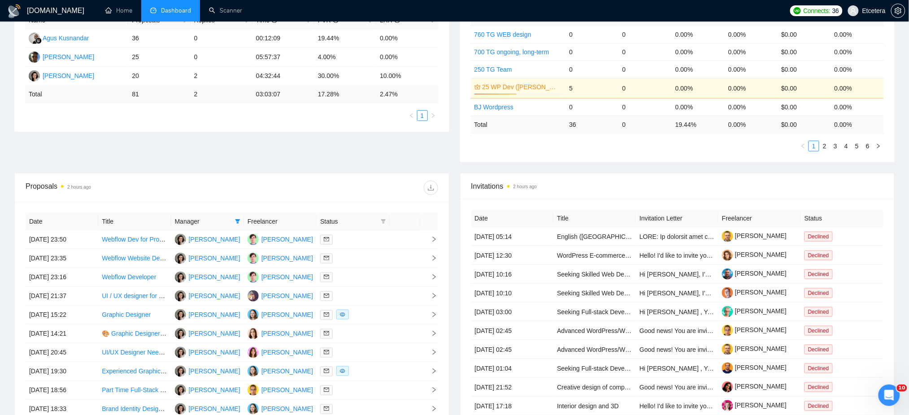
scroll to position [0, 0]
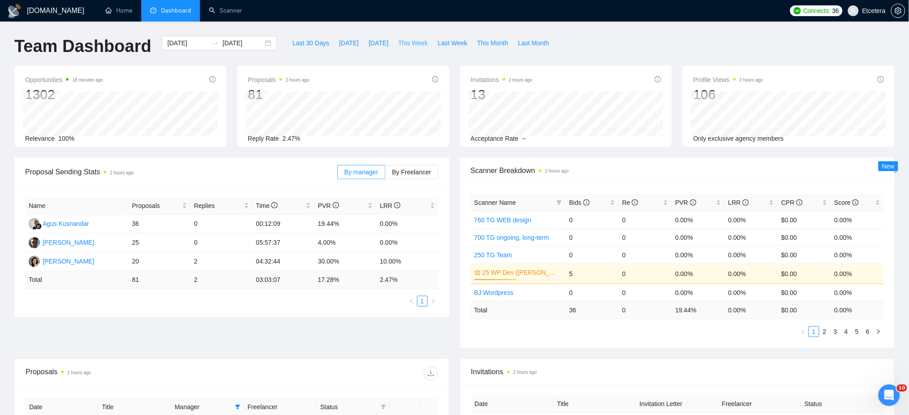
click at [406, 44] on span "This Week" at bounding box center [413, 43] width 30 height 10
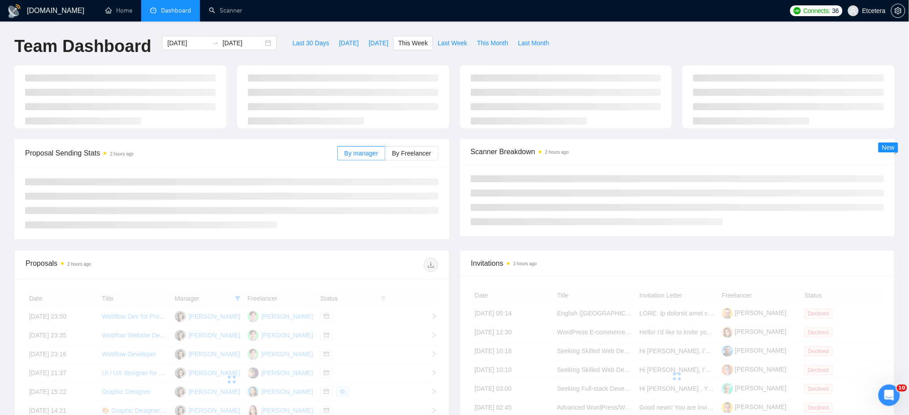
type input "[DATE]"
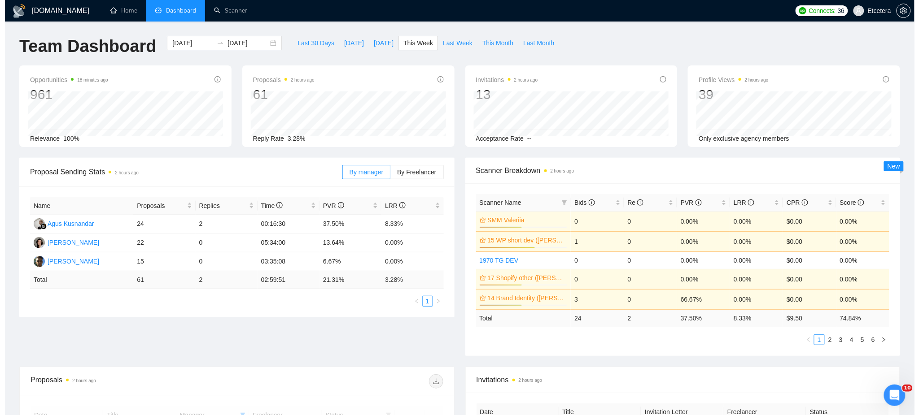
scroll to position [179, 0]
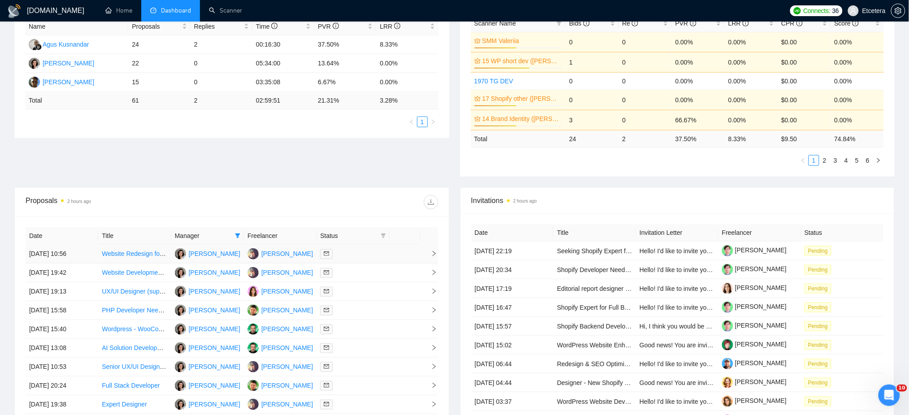
click at [353, 259] on div at bounding box center [352, 254] width 65 height 10
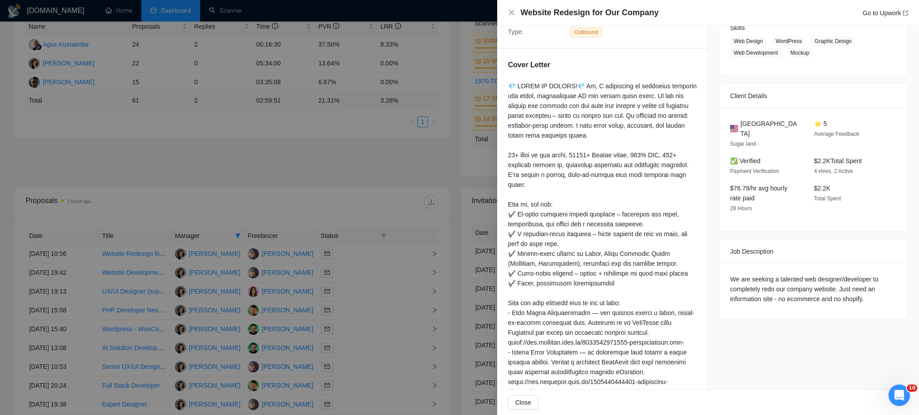
click at [358, 270] on div at bounding box center [459, 207] width 919 height 415
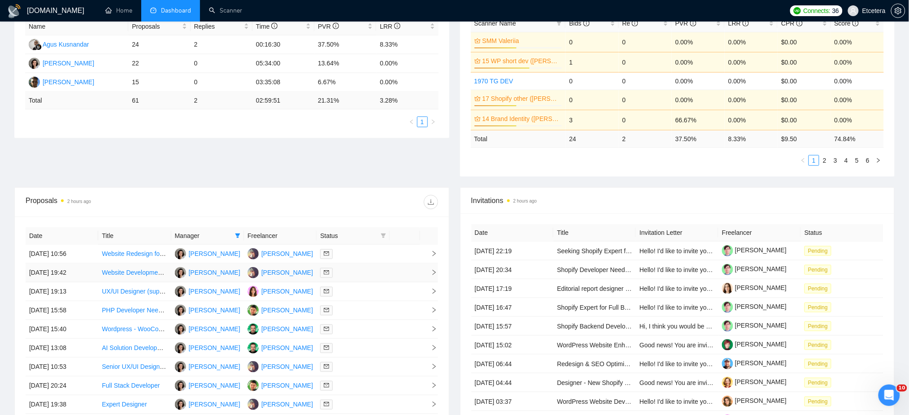
click at [358, 270] on div at bounding box center [352, 273] width 65 height 10
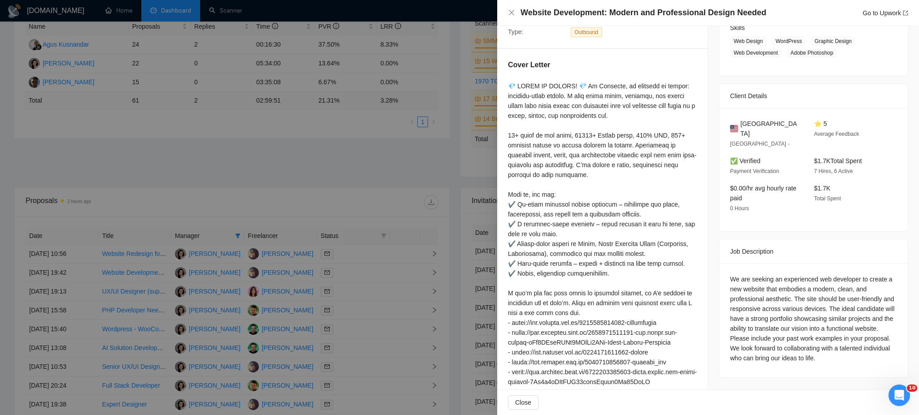
click at [355, 297] on div at bounding box center [459, 207] width 919 height 415
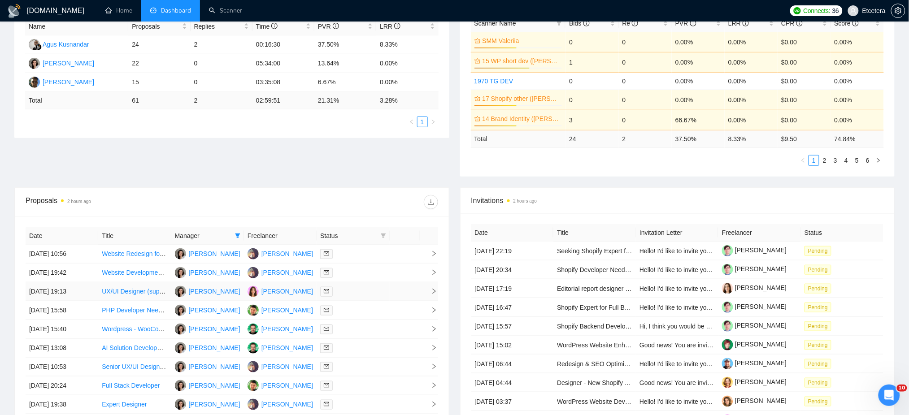
click at [355, 296] on div at bounding box center [352, 292] width 65 height 10
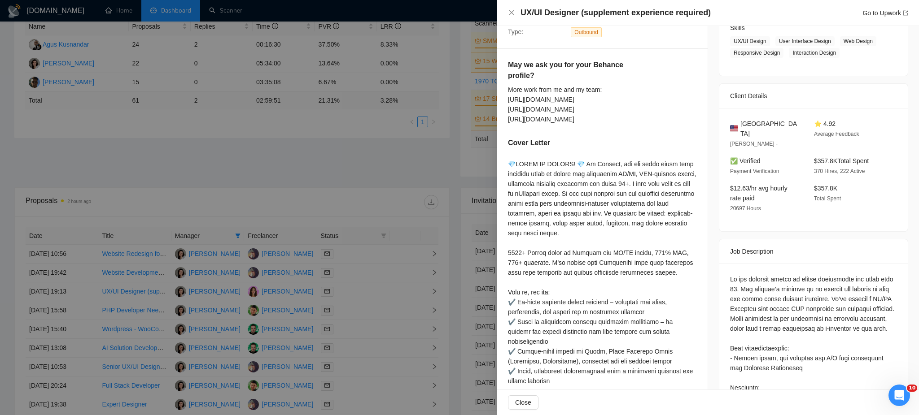
click at [357, 318] on div at bounding box center [459, 207] width 919 height 415
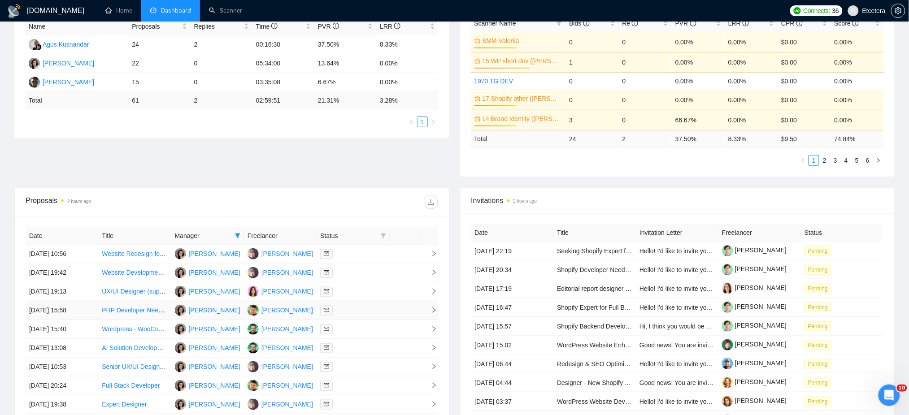
click at [354, 314] on div at bounding box center [352, 310] width 65 height 10
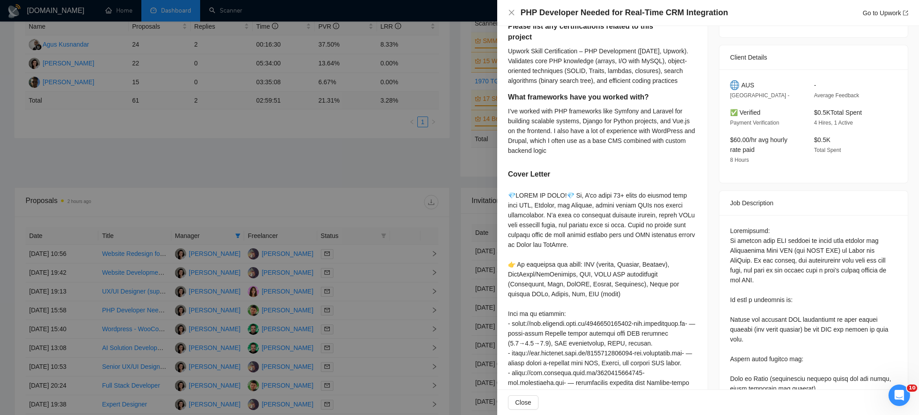
scroll to position [211, 0]
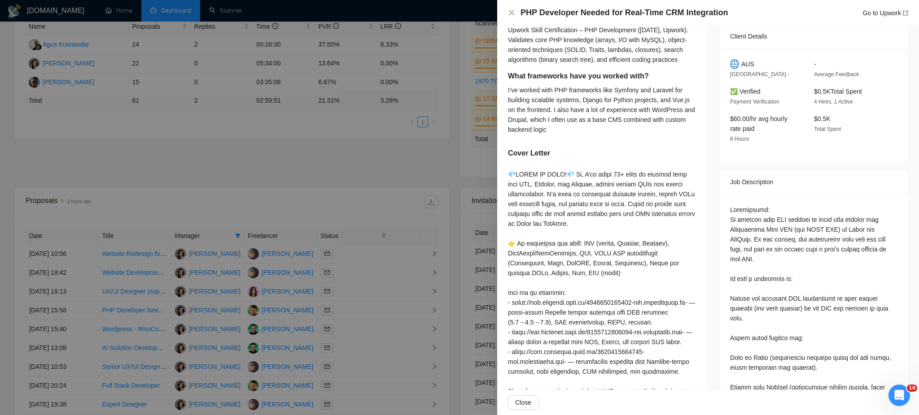
click at [353, 331] on div at bounding box center [459, 207] width 919 height 415
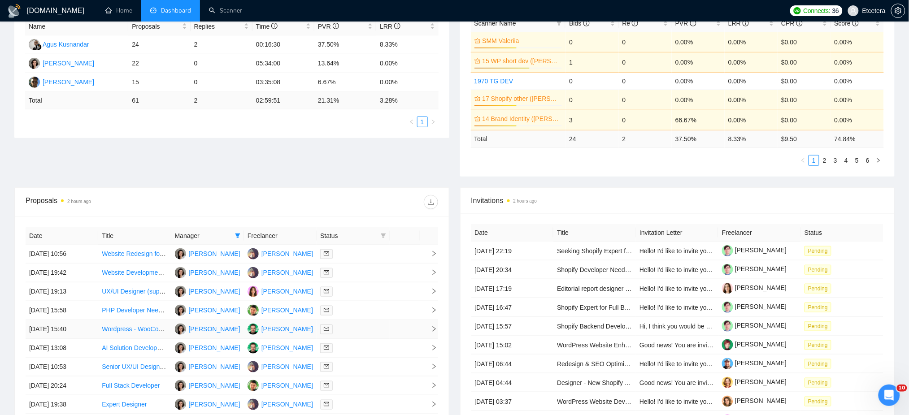
click at [352, 331] on div at bounding box center [352, 329] width 65 height 10
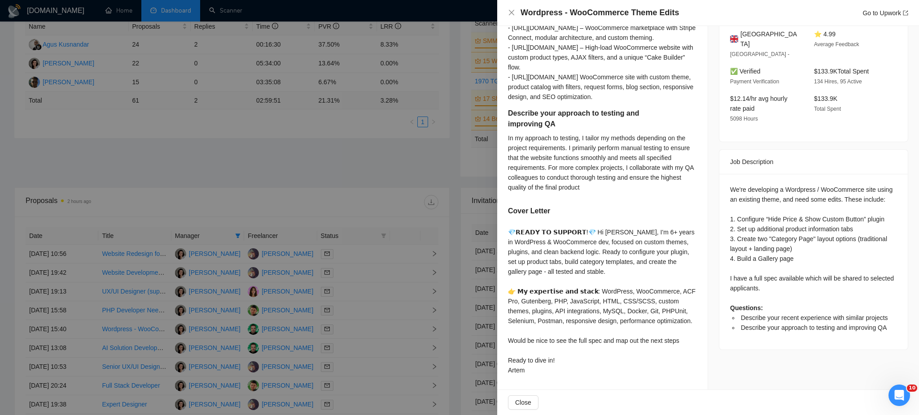
scroll to position [292, 0]
click at [354, 344] on div at bounding box center [459, 207] width 919 height 415
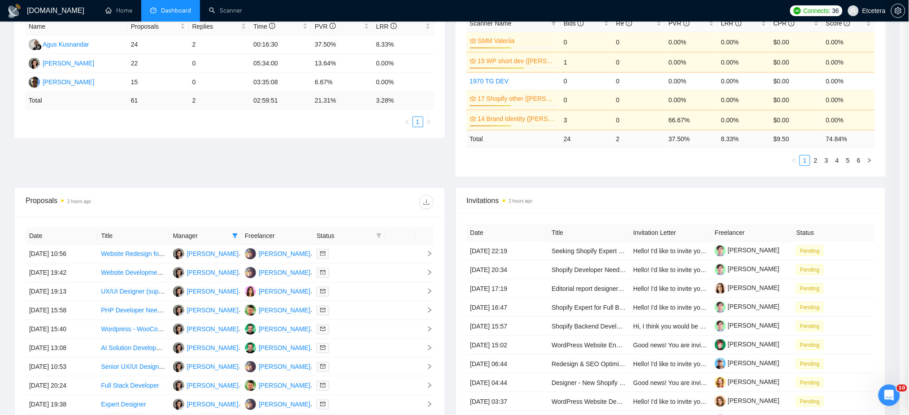
click at [353, 348] on div at bounding box center [349, 348] width 65 height 10
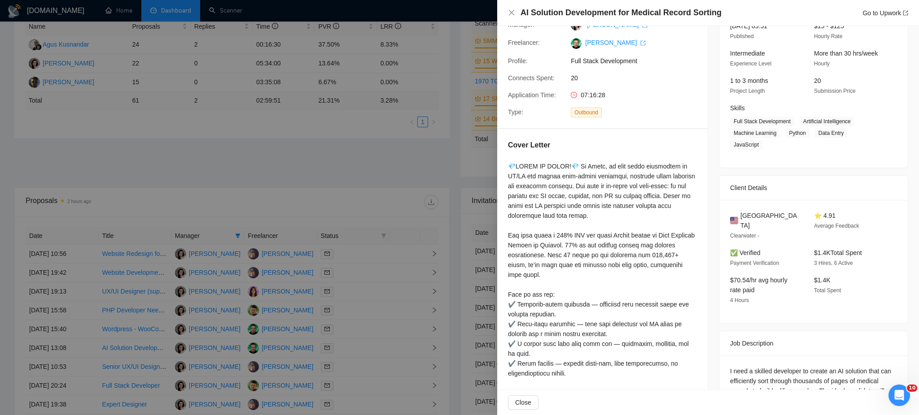
scroll to position [52, 0]
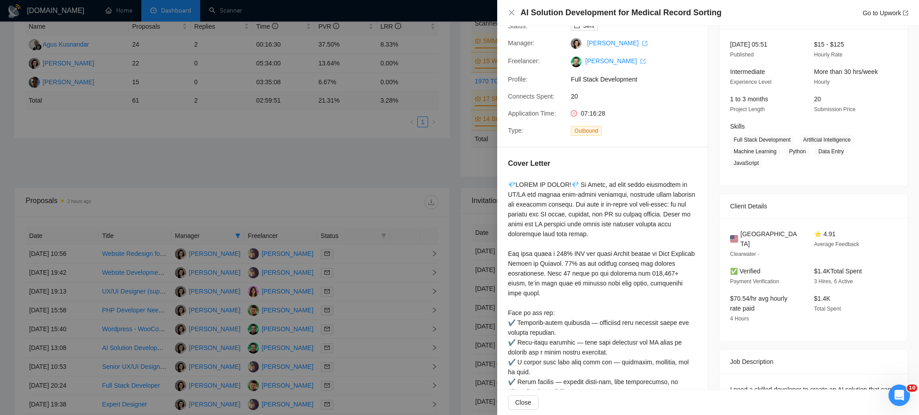
click at [359, 370] on div at bounding box center [459, 207] width 919 height 415
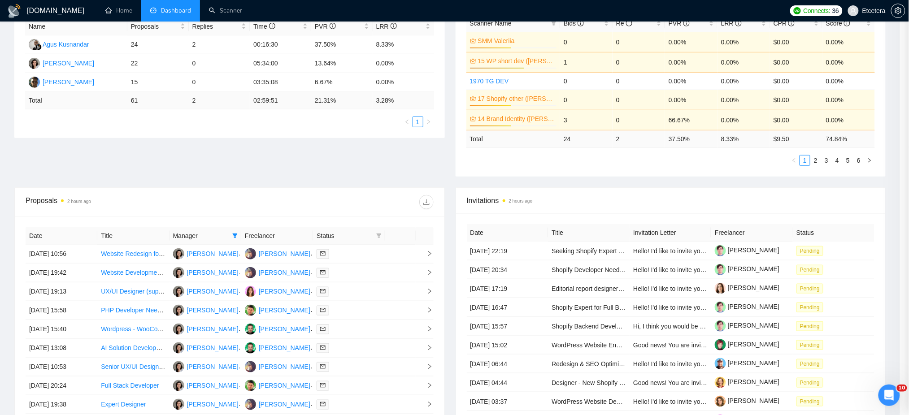
click at [358, 370] on div at bounding box center [349, 367] width 65 height 10
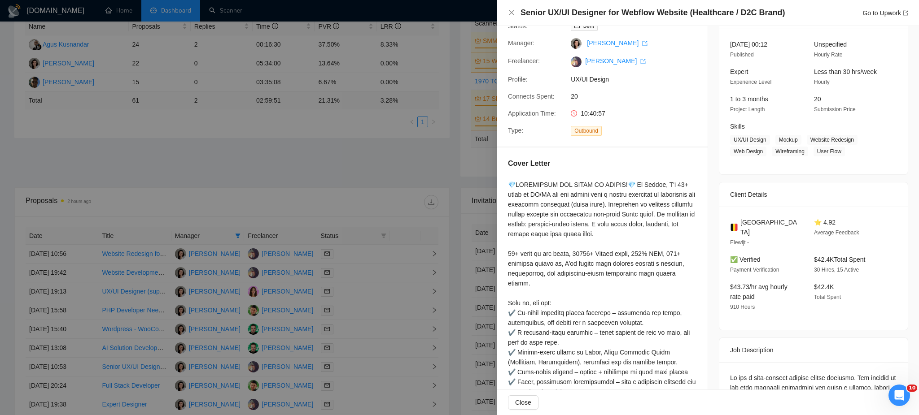
click at [342, 387] on div at bounding box center [459, 207] width 919 height 415
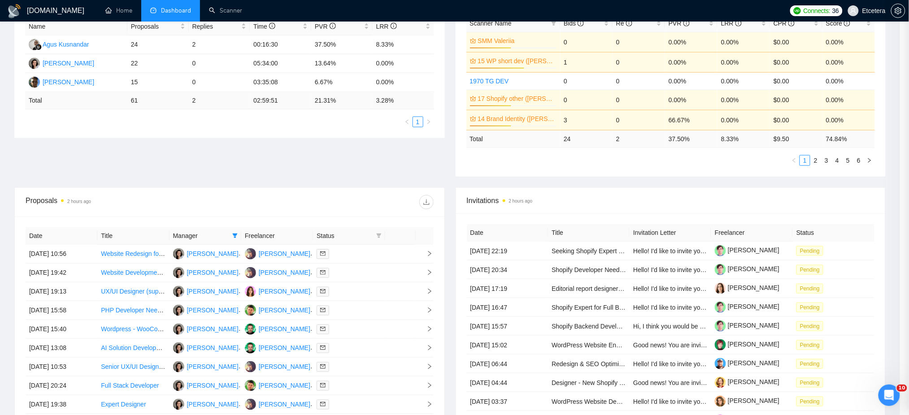
click at [342, 387] on div at bounding box center [349, 386] width 65 height 10
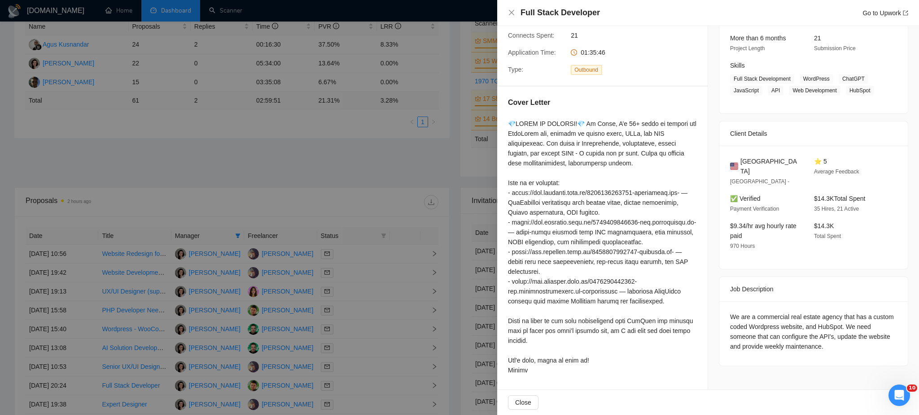
scroll to position [123, 0]
click at [354, 406] on div at bounding box center [459, 207] width 919 height 415
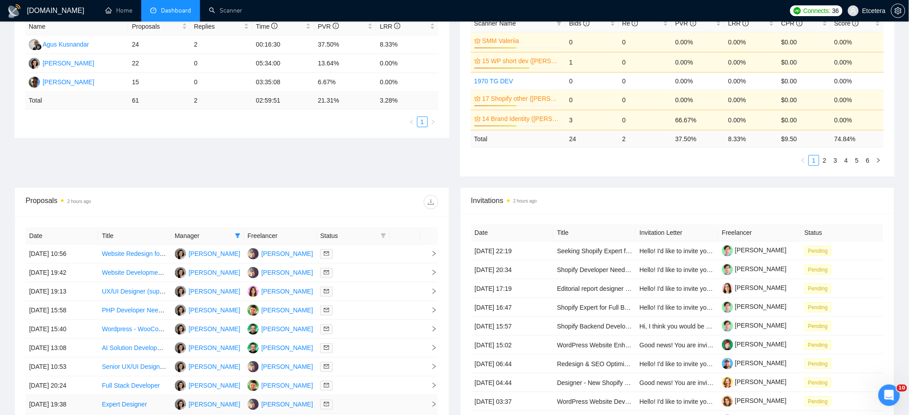
click at [354, 406] on div at bounding box center [352, 405] width 65 height 10
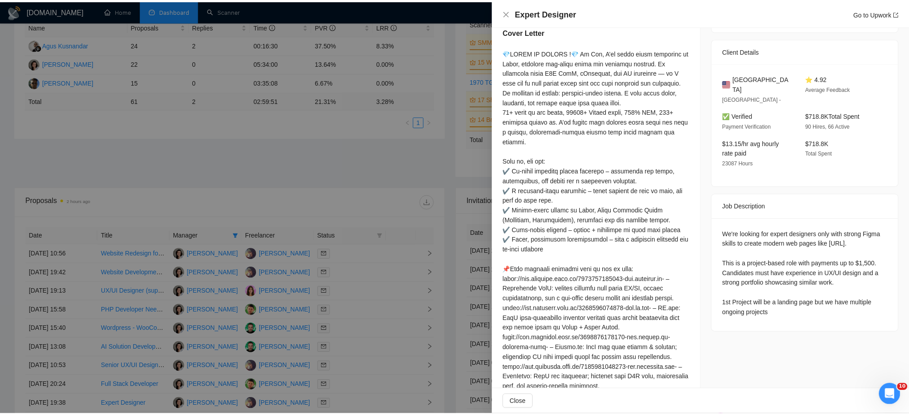
scroll to position [242, 0]
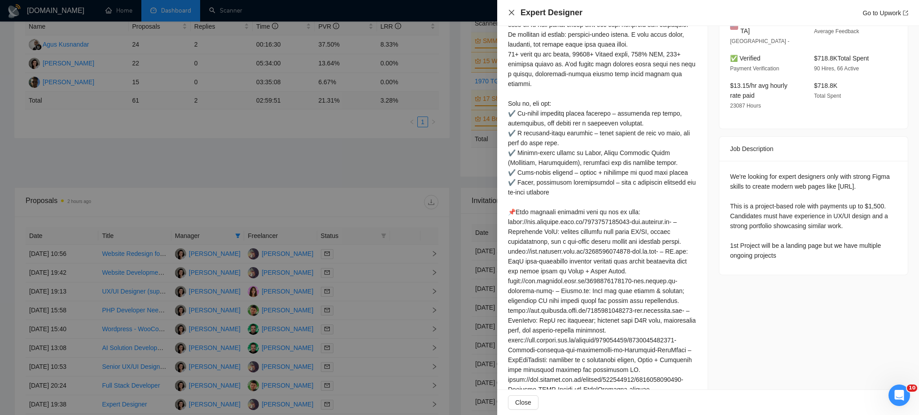
click at [510, 9] on icon "close" at bounding box center [511, 12] width 7 height 7
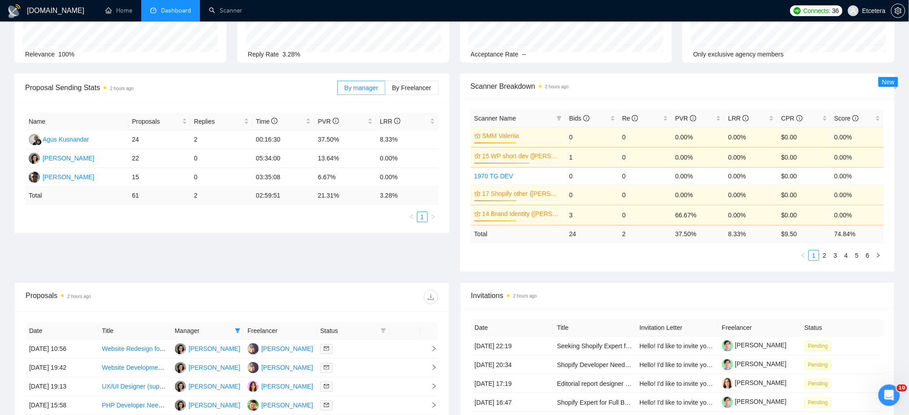
scroll to position [0, 0]
